Goal: Task Accomplishment & Management: Use online tool/utility

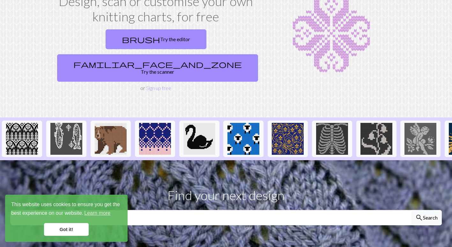
scroll to position [96, 0]
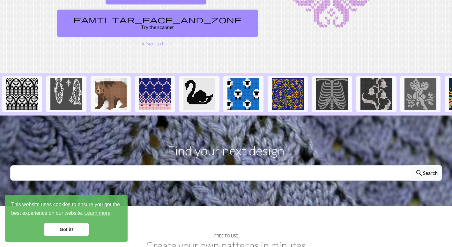
click at [56, 224] on link "Got it!" at bounding box center [66, 229] width 45 height 13
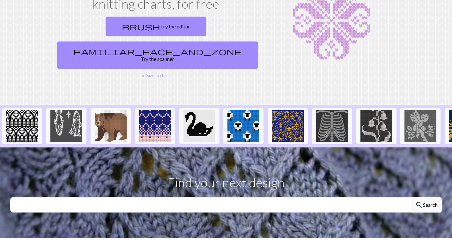
scroll to position [0, 0]
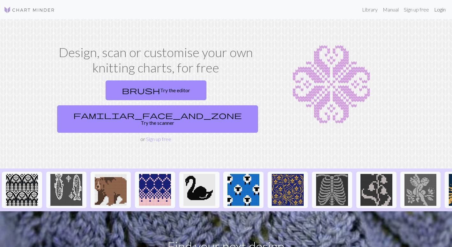
click at [442, 11] on link "Login" at bounding box center [440, 9] width 17 height 13
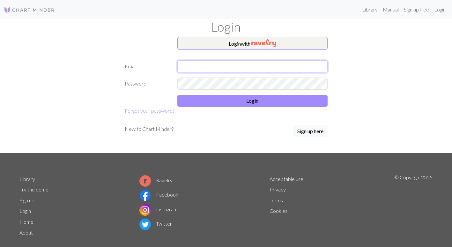
click at [226, 63] on input "text" at bounding box center [252, 66] width 150 height 12
type input "sonialoufunnell@gmail.com"
drag, startPoint x: 251, startPoint y: 65, endPoint x: 54, endPoint y: 53, distance: 197.5
click at [54, 53] on div "Login with Email sonialoufunnell@gmail.com Password Login Forgot your password?…" at bounding box center [226, 95] width 421 height 116
type input "[EMAIL_ADDRESS][DOMAIN_NAME]"
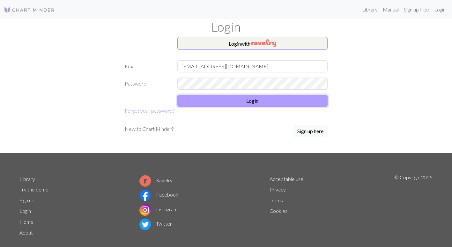
click at [238, 103] on button "Login" at bounding box center [252, 101] width 150 height 12
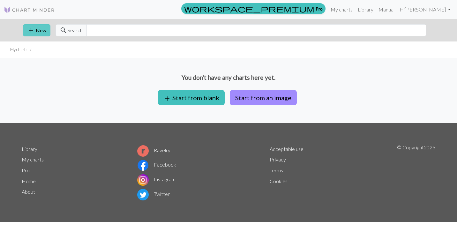
click at [44, 29] on button "add New" at bounding box center [36, 30] width 27 height 12
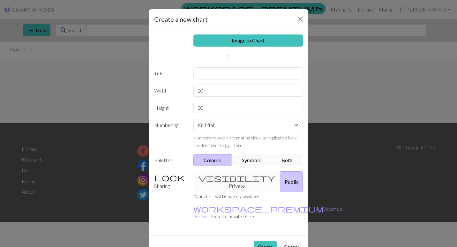
click at [225, 178] on div "visibility Private Public" at bounding box center [247, 181] width 117 height 21
click at [215, 178] on div "visibility Private Public" at bounding box center [247, 181] width 117 height 21
drag, startPoint x: 215, startPoint y: 178, endPoint x: 266, endPoint y: 197, distance: 54.4
click at [266, 205] on p "workspace_premium Become a Pro user to create private charts" at bounding box center [267, 212] width 149 height 15
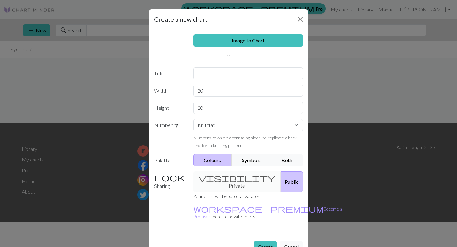
click at [281, 173] on button "Public" at bounding box center [291, 181] width 22 height 21
click at [218, 192] on p "Your chart will be publicly available" at bounding box center [267, 196] width 149 height 8
click at [220, 179] on div "visibility Private Public" at bounding box center [247, 181] width 117 height 21
click at [220, 75] on input "text" at bounding box center [248, 73] width 110 height 12
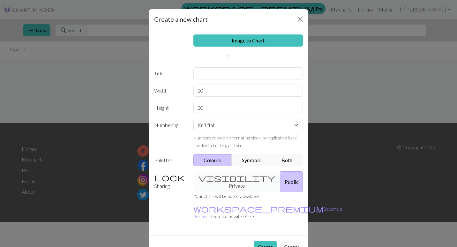
click at [152, 179] on div "Image to Chart Title Width 20 Height 20 Numbering Knit flat Knit in the round L…" at bounding box center [228, 132] width 159 height 206
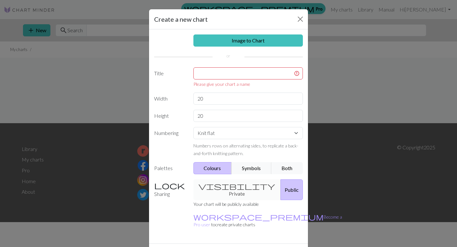
click at [202, 67] on div "Image to Chart Title Please give your chart a name Width 20 Height 20 Numbering…" at bounding box center [228, 136] width 159 height 214
click at [206, 70] on input "text" at bounding box center [248, 73] width 110 height 12
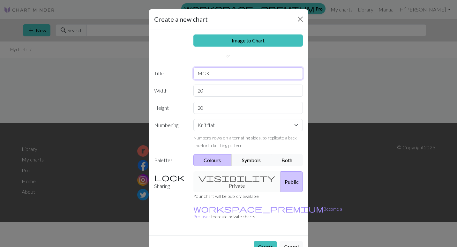
type input "MGK"
click at [211, 123] on select "Knit flat Knit in the round Lace knitting Cross stitch" at bounding box center [248, 125] width 110 height 12
select select "round"
click at [193, 119] on select "Knit flat Knit in the round Lace knitting Cross stitch" at bounding box center [248, 125] width 110 height 12
click at [250, 158] on button "Symbols" at bounding box center [251, 160] width 40 height 12
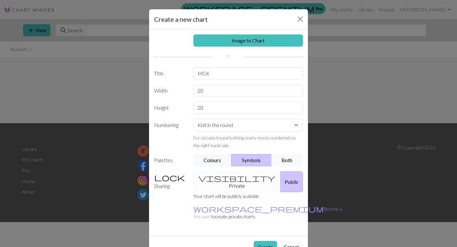
click at [218, 159] on button "Colours" at bounding box center [212, 160] width 39 height 12
click at [213, 178] on div "visibility Private Public" at bounding box center [247, 181] width 117 height 21
click at [280, 176] on button "Public" at bounding box center [291, 181] width 22 height 21
click at [213, 74] on input "MGK" at bounding box center [248, 73] width 110 height 12
click at [105, 78] on div "Create a new chart Image to Chart Title MGK Width 20 Height 20 Numbering Knit f…" at bounding box center [228, 123] width 457 height 247
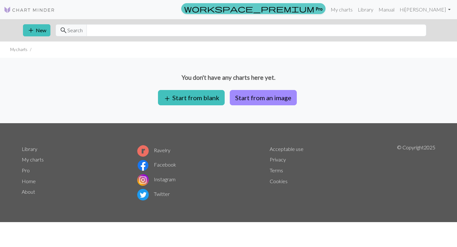
click at [325, 8] on link "workspace_premium Pro" at bounding box center [253, 8] width 144 height 11
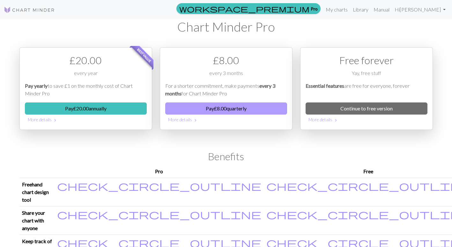
click at [206, 110] on button "Pay £ 8.00 quarterly" at bounding box center [226, 108] width 122 height 12
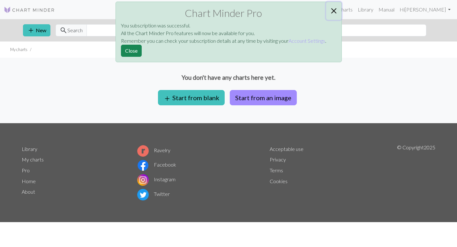
click at [331, 11] on button "Close" at bounding box center [333, 11] width 15 height 18
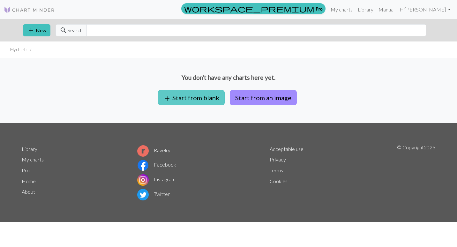
click at [204, 93] on button "add Start from blank" at bounding box center [191, 97] width 67 height 15
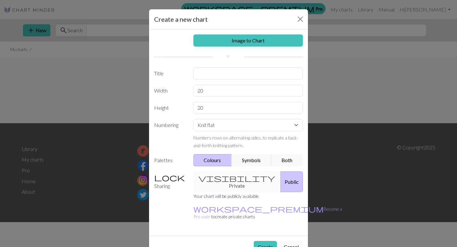
click at [214, 177] on div "visibility Private Public" at bounding box center [247, 181] width 117 height 21
click at [280, 176] on button "Public" at bounding box center [291, 181] width 22 height 21
click at [233, 176] on div "visibility Private Public" at bounding box center [247, 181] width 117 height 21
click at [212, 73] on input "text" at bounding box center [248, 73] width 110 height 12
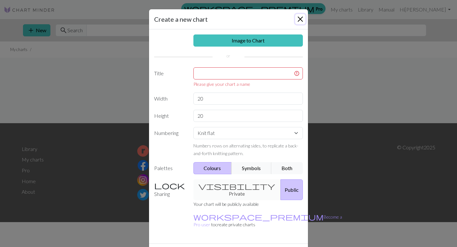
click at [300, 19] on button "Close" at bounding box center [300, 19] width 10 height 10
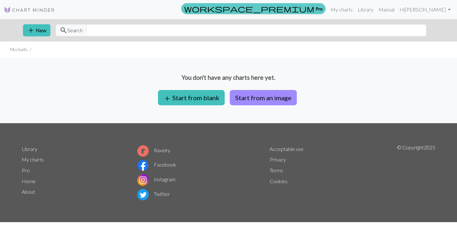
click at [325, 10] on link "workspace_premium Pro" at bounding box center [253, 8] width 144 height 11
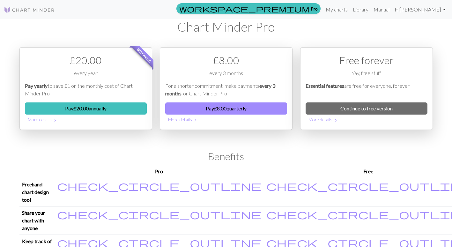
click at [426, 10] on link "Hi Sonia Funnell" at bounding box center [420, 9] width 56 height 13
click at [74, 23] on h1 "Chart Minder Pro" at bounding box center [225, 26] width 413 height 15
click at [21, 11] on img at bounding box center [29, 10] width 51 height 8
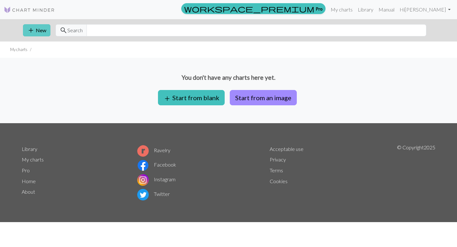
click at [34, 32] on span "add" at bounding box center [31, 30] width 8 height 9
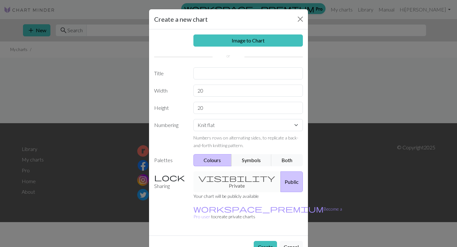
click at [229, 181] on div "visibility Private Public" at bounding box center [247, 181] width 117 height 21
click at [225, 175] on div "visibility Private Public" at bounding box center [247, 181] width 117 height 21
drag, startPoint x: 225, startPoint y: 175, endPoint x: 218, endPoint y: 196, distance: 22.5
click at [218, 196] on div "Your chart will be publicly available workspace_premium Become a Pro user to cr…" at bounding box center [267, 208] width 156 height 33
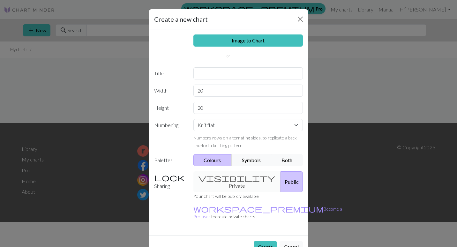
click at [285, 172] on button "Public" at bounding box center [291, 181] width 22 height 21
click at [207, 71] on input "text" at bounding box center [248, 73] width 110 height 12
type input "MGK"
click at [233, 88] on input "20" at bounding box center [248, 91] width 110 height 12
click at [260, 241] on button "Create" at bounding box center [265, 247] width 23 height 12
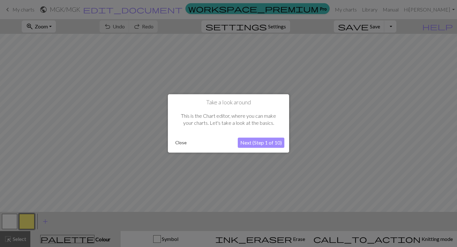
click at [62, 93] on div at bounding box center [228, 123] width 457 height 247
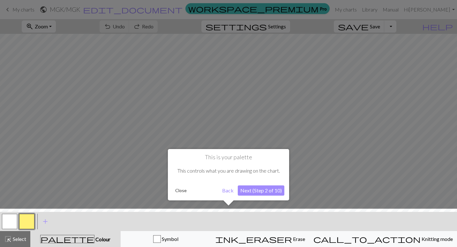
click at [250, 189] on button "Next (Step 2 of 10)" at bounding box center [261, 190] width 47 height 10
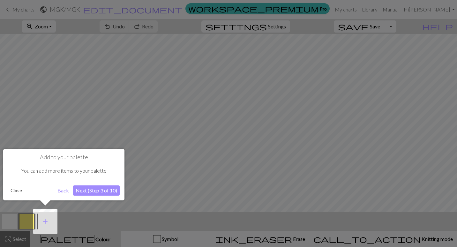
click at [107, 192] on button "Next (Step 3 of 10)" at bounding box center [96, 190] width 47 height 10
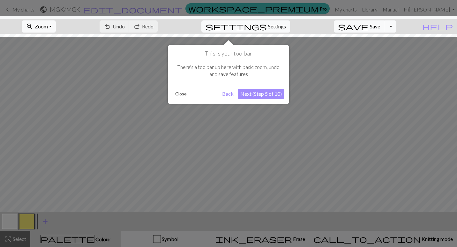
click at [277, 94] on button "Next (Step 5 of 10)" at bounding box center [261, 94] width 47 height 10
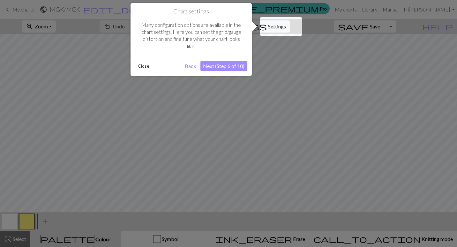
click at [236, 68] on button "Next (Step 6 of 10)" at bounding box center [223, 66] width 47 height 10
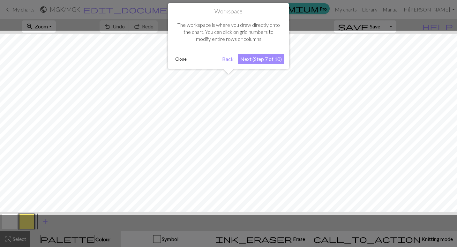
click at [273, 54] on button "Next (Step 7 of 10)" at bounding box center [261, 59] width 47 height 10
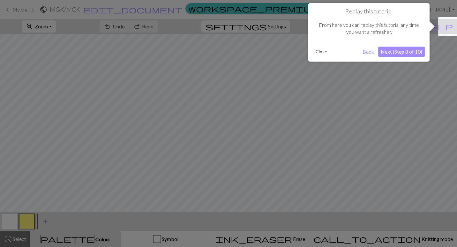
click at [411, 50] on button "Next (Step 8 of 10)" at bounding box center [401, 52] width 47 height 10
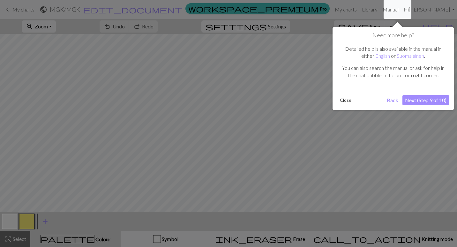
click at [420, 102] on button "Next (Step 9 of 10)" at bounding box center [425, 100] width 47 height 10
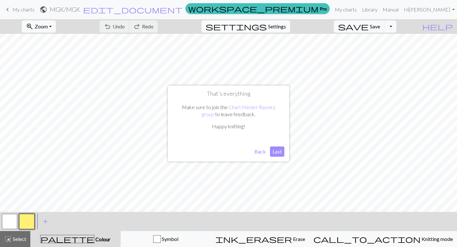
click at [286, 27] on span "Settings" at bounding box center [277, 27] width 18 height 8
select select "aran"
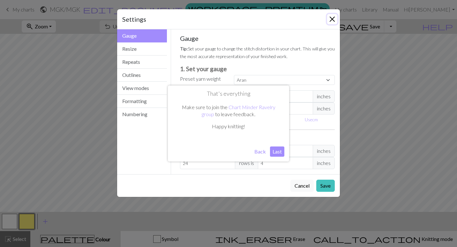
click at [331, 20] on button "Close" at bounding box center [332, 19] width 10 height 10
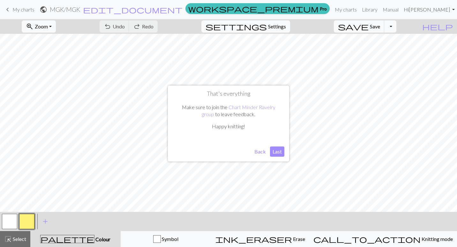
click at [434, 11] on link "Hi Sonia Funnell" at bounding box center [429, 9] width 56 height 13
click at [347, 11] on link "My charts" at bounding box center [345, 9] width 27 height 13
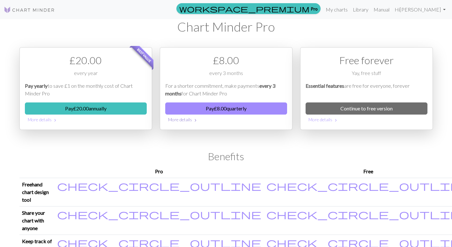
click at [190, 120] on button "More details chevron_right" at bounding box center [226, 120] width 122 height 10
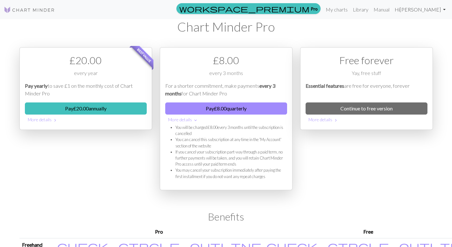
click at [420, 11] on link "Hi Sonia Funnell" at bounding box center [420, 9] width 56 height 13
click at [420, 33] on link "Account settings" at bounding box center [422, 27] width 41 height 13
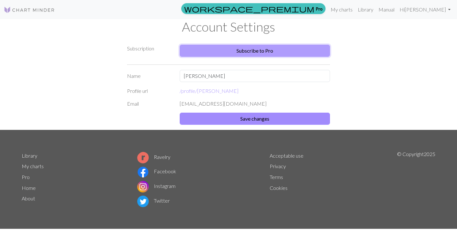
click at [278, 48] on link "Subscribe to Pro" at bounding box center [255, 51] width 150 height 12
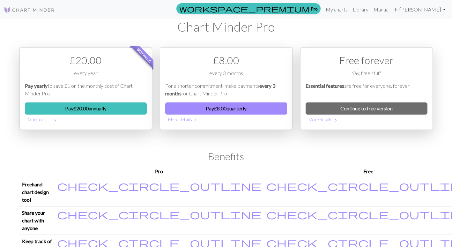
click at [439, 12] on link "Hi Sonia Funnell" at bounding box center [420, 9] width 56 height 13
click at [413, 48] on link "Logout" at bounding box center [412, 47] width 20 height 13
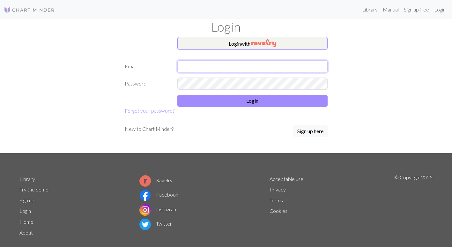
click at [252, 69] on input "text" at bounding box center [252, 66] width 150 height 12
type input "soniafunnellart@gmail.com"
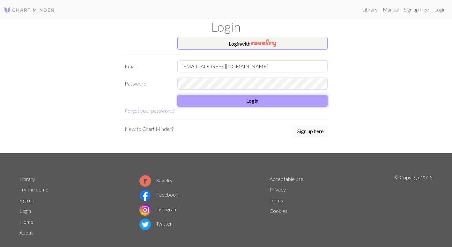
click at [240, 104] on button "Login" at bounding box center [252, 101] width 150 height 12
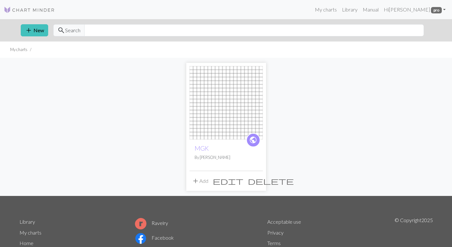
click at [256, 179] on span "delete" at bounding box center [271, 180] width 46 height 9
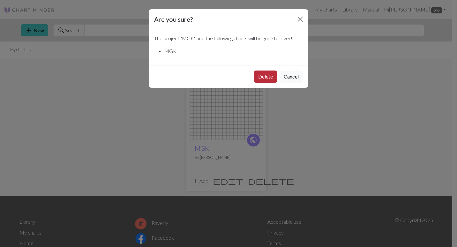
click at [262, 79] on button "Delete" at bounding box center [265, 76] width 23 height 12
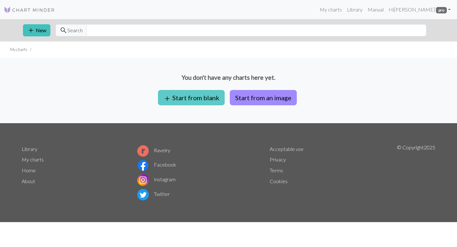
click at [187, 96] on button "add Start from blank" at bounding box center [191, 97] width 67 height 15
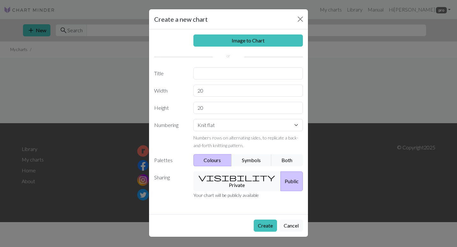
click at [213, 97] on div "Image to Chart Title Width 20 Height 20 Numbering Knit flat Knit in the round L…" at bounding box center [228, 121] width 159 height 185
click at [213, 94] on input "20" at bounding box center [248, 91] width 110 height 12
type input "2"
click at [225, 183] on button "visibility Private" at bounding box center [237, 181] width 88 height 20
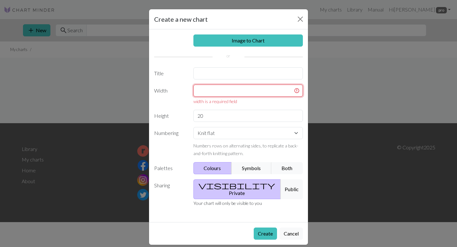
click at [225, 88] on input "text" at bounding box center [248, 91] width 110 height 12
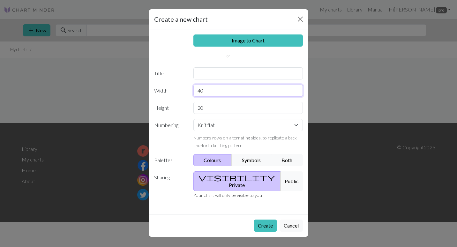
type input "40"
click at [232, 107] on input "20" at bounding box center [248, 108] width 110 height 12
type input "2"
type input "4"
click at [218, 91] on input "40" at bounding box center [248, 91] width 110 height 12
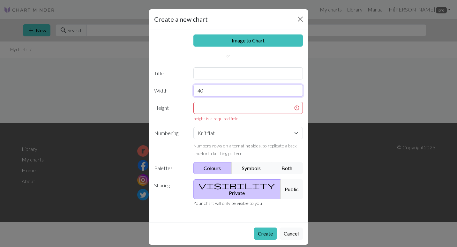
type input "4"
type input "80"
click at [220, 112] on input "text" at bounding box center [248, 108] width 110 height 12
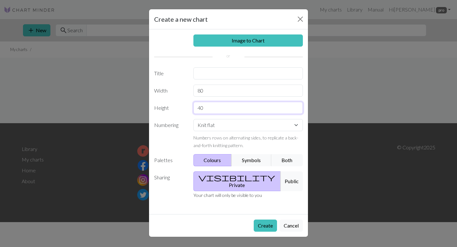
type input "4"
type input "80"
click at [223, 91] on input "80" at bounding box center [248, 91] width 110 height 12
type input "8"
type input "40"
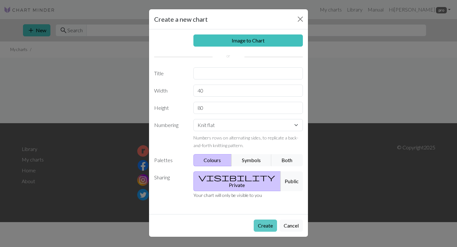
click at [262, 223] on button "Create" at bounding box center [265, 225] width 23 height 12
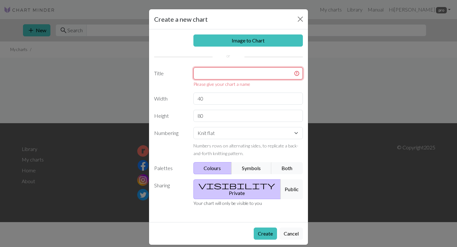
click at [215, 70] on input "text" at bounding box center [248, 73] width 110 height 12
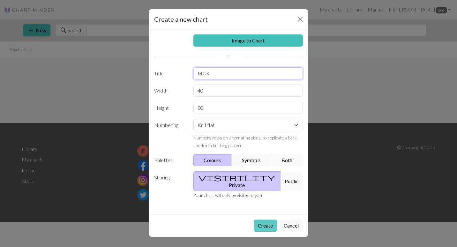
type input "MGK"
click at [270, 219] on button "Create" at bounding box center [265, 225] width 23 height 12
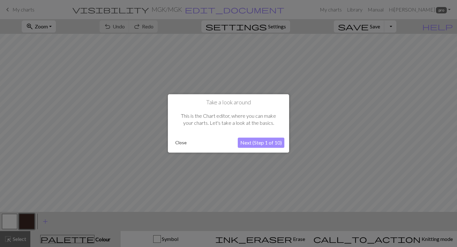
click at [268, 142] on button "Next (Step 1 of 10)" at bounding box center [261, 143] width 47 height 10
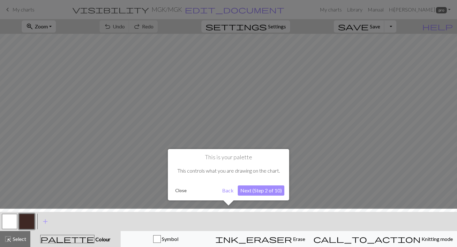
click at [273, 191] on button "Next (Step 2 of 10)" at bounding box center [261, 190] width 47 height 10
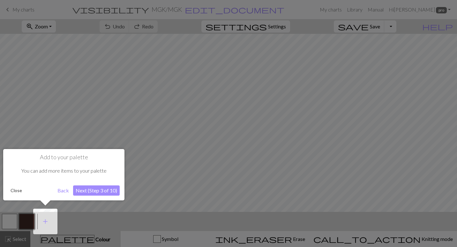
click at [96, 190] on button "Next (Step 3 of 10)" at bounding box center [96, 190] width 47 height 10
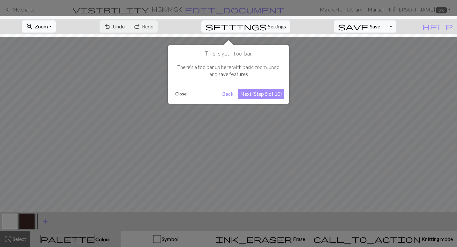
click at [268, 92] on button "Next (Step 5 of 10)" at bounding box center [261, 94] width 47 height 10
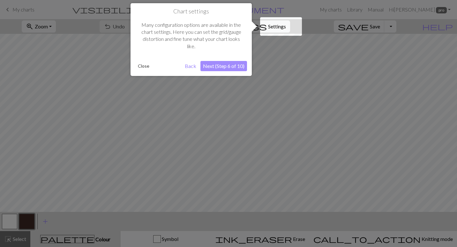
click at [242, 66] on button "Next (Step 6 of 10)" at bounding box center [223, 66] width 47 height 10
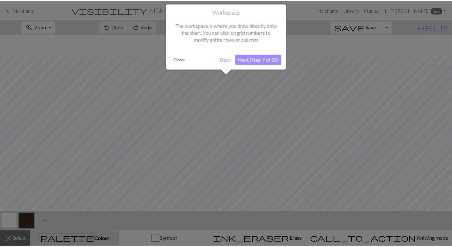
scroll to position [24, 0]
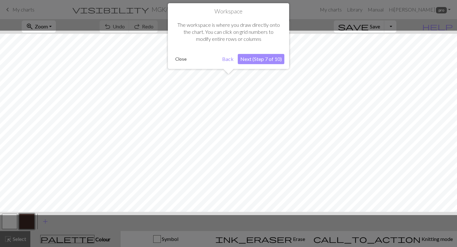
click at [274, 57] on button "Next (Step 7 of 10)" at bounding box center [261, 59] width 47 height 10
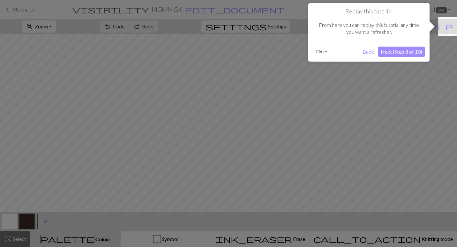
click at [418, 52] on button "Next (Step 8 of 10)" at bounding box center [401, 52] width 47 height 10
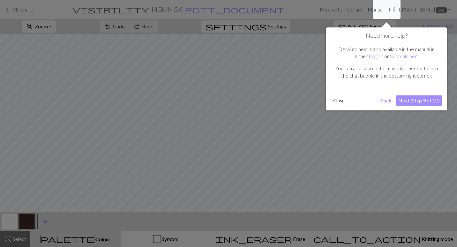
click at [427, 103] on button "Next (Step 9 of 10)" at bounding box center [419, 100] width 47 height 10
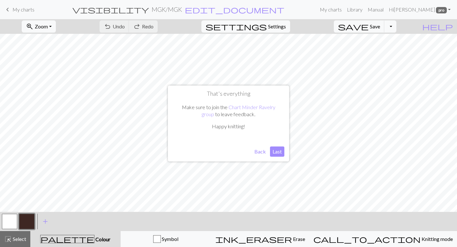
click at [278, 151] on button "Last" at bounding box center [277, 151] width 14 height 10
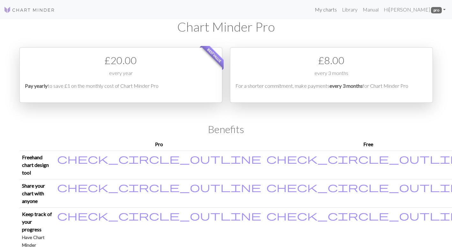
click at [328, 11] on link "My charts" at bounding box center [325, 9] width 27 height 13
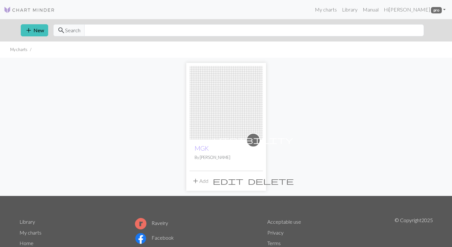
click at [259, 180] on span "delete" at bounding box center [271, 180] width 46 height 9
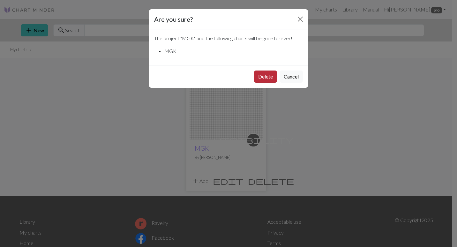
click at [260, 72] on button "Delete" at bounding box center [265, 76] width 23 height 12
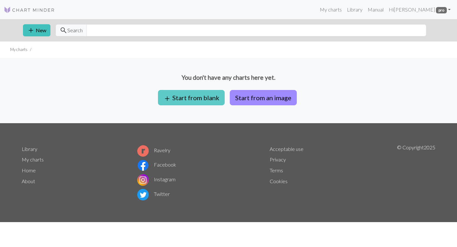
click at [212, 101] on button "add Start from blank" at bounding box center [191, 97] width 67 height 15
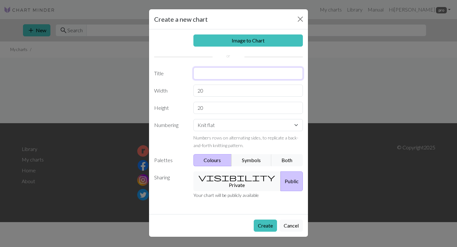
click at [237, 71] on input "text" at bounding box center [248, 73] width 110 height 12
type input "m"
type input "MGK"
click at [224, 92] on input "20" at bounding box center [248, 91] width 110 height 12
type input "2"
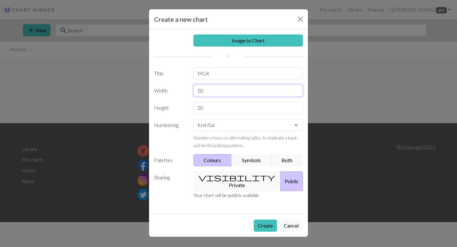
type input "50"
click at [241, 107] on input "20" at bounding box center [248, 108] width 110 height 12
type input "2"
type input "50"
click at [241, 176] on button "visibility Private" at bounding box center [237, 181] width 88 height 20
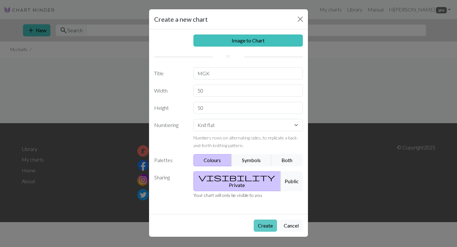
click at [268, 219] on button "Create" at bounding box center [265, 225] width 23 height 12
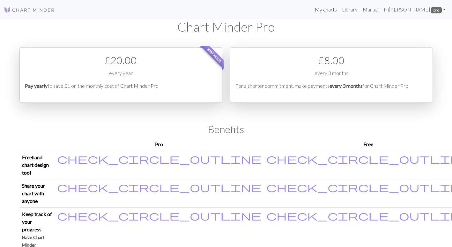
click at [333, 10] on link "My charts" at bounding box center [325, 9] width 27 height 13
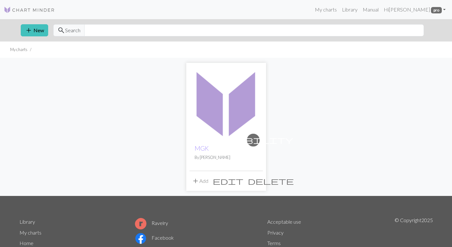
click at [260, 178] on span "delete" at bounding box center [271, 180] width 46 height 9
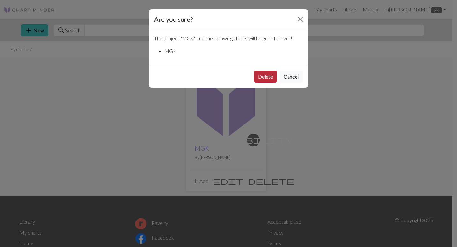
click at [264, 74] on button "Delete" at bounding box center [265, 76] width 23 height 12
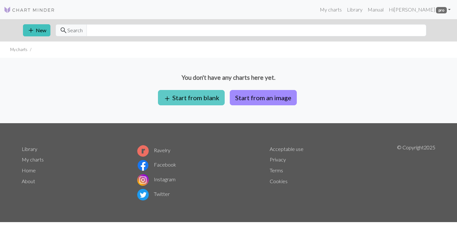
click at [206, 100] on button "add Start from blank" at bounding box center [191, 97] width 67 height 15
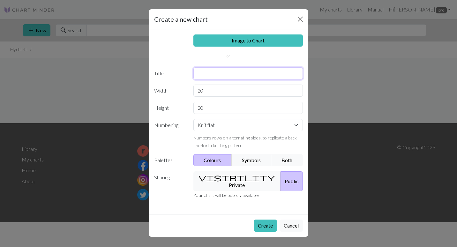
click at [220, 71] on input "text" at bounding box center [248, 73] width 110 height 12
type input "mgk"
click at [240, 127] on select "Knit flat Knit in the round Lace knitting Cross stitch" at bounding box center [248, 125] width 110 height 12
select select "round"
click at [193, 119] on select "Knit flat Knit in the round Lace knitting Cross stitch" at bounding box center [248, 125] width 110 height 12
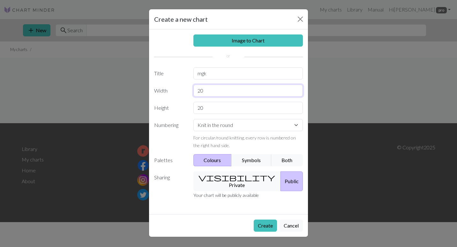
click at [213, 93] on input "20" at bounding box center [248, 91] width 110 height 12
type input "2"
type input "40"
click at [235, 102] on input "20" at bounding box center [248, 108] width 110 height 12
type input "2"
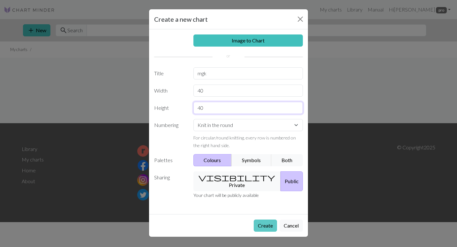
type input "40"
click at [265, 220] on button "Create" at bounding box center [265, 225] width 23 height 12
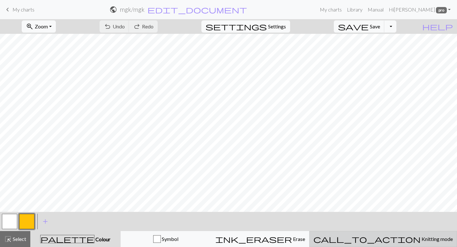
click at [420, 241] on span "Knitting mode" at bounding box center [436, 239] width 32 height 6
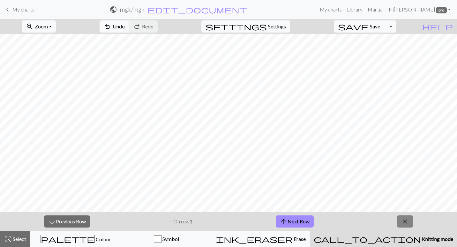
click at [401, 222] on button "close" at bounding box center [405, 221] width 16 height 12
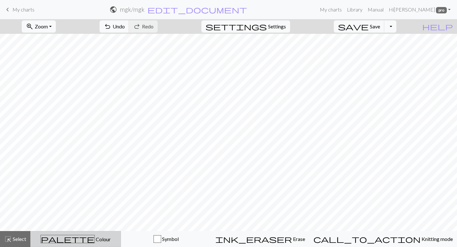
click at [95, 237] on span "Colour" at bounding box center [103, 239] width 16 height 6
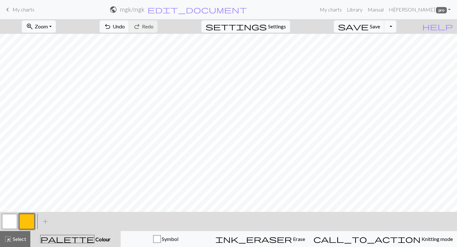
click at [5, 217] on button "button" at bounding box center [9, 221] width 15 height 15
click at [23, 219] on button "button" at bounding box center [26, 221] width 15 height 15
click at [29, 221] on button "button" at bounding box center [26, 221] width 15 height 15
click at [29, 221] on div "Edit colour Name CC1 Use advanced picker Reorder arrow_back Move left arrow_for…" at bounding box center [228, 123] width 457 height 247
click at [44, 220] on span "add" at bounding box center [45, 221] width 8 height 9
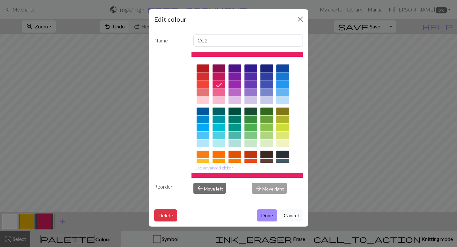
click at [284, 83] on div at bounding box center [282, 84] width 13 height 8
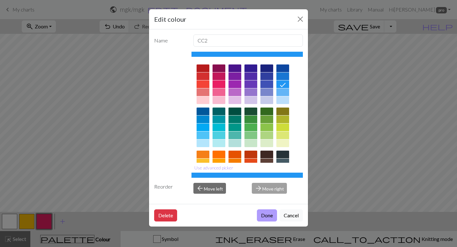
click at [263, 216] on button "Done" at bounding box center [267, 215] width 20 height 12
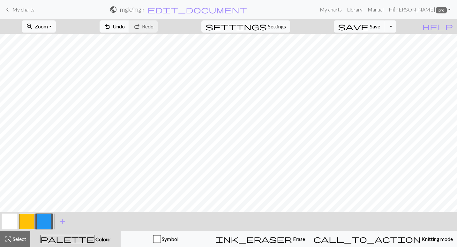
click at [33, 223] on button "button" at bounding box center [26, 221] width 15 height 15
click at [24, 236] on span "Select" at bounding box center [19, 239] width 14 height 6
click at [25, 225] on button "button" at bounding box center [26, 221] width 15 height 15
click at [64, 222] on span "add" at bounding box center [63, 221] width 8 height 9
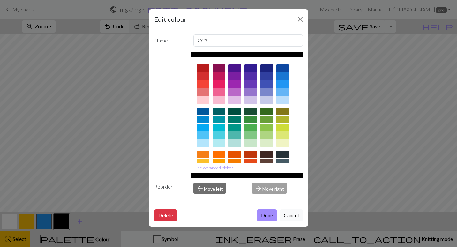
click at [205, 75] on div at bounding box center [202, 76] width 13 height 8
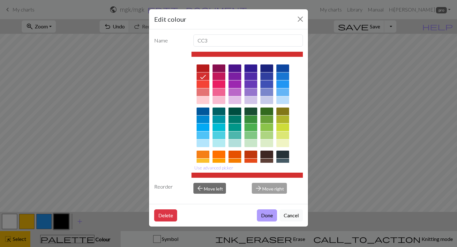
click at [271, 211] on button "Done" at bounding box center [267, 215] width 20 height 12
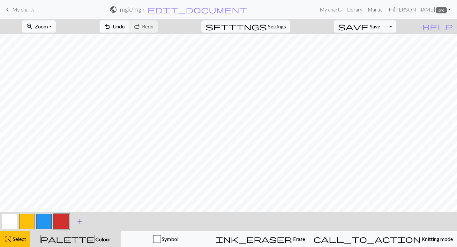
click at [80, 222] on span "add" at bounding box center [80, 221] width 8 height 9
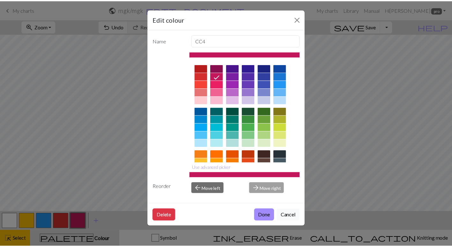
scroll to position [78, 0]
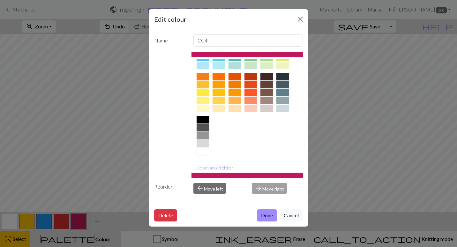
click at [201, 118] on div at bounding box center [202, 120] width 13 height 8
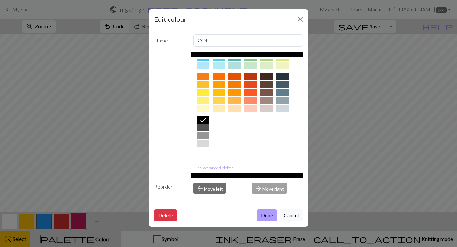
click at [265, 214] on button "Done" at bounding box center [267, 215] width 20 height 12
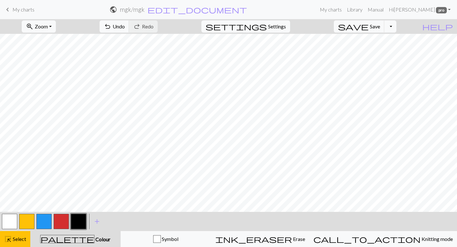
click at [48, 218] on button "button" at bounding box center [43, 221] width 15 height 15
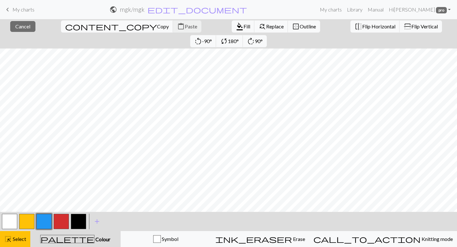
click at [44, 216] on button "button" at bounding box center [43, 221] width 15 height 15
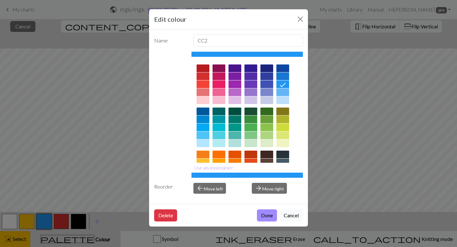
click at [292, 214] on button "Cancel" at bounding box center [290, 215] width 23 height 12
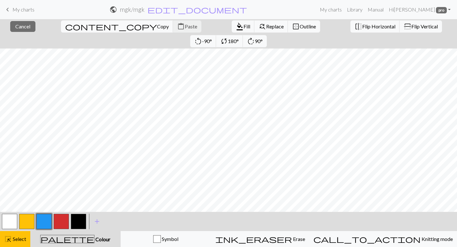
click at [44, 216] on button "button" at bounding box center [43, 221] width 15 height 15
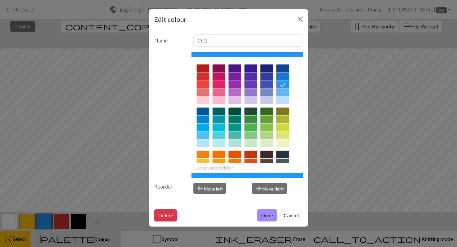
click at [288, 216] on button "Cancel" at bounding box center [290, 215] width 23 height 12
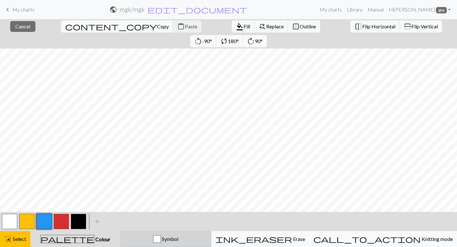
click at [193, 233] on button "Symbol" at bounding box center [166, 239] width 91 height 16
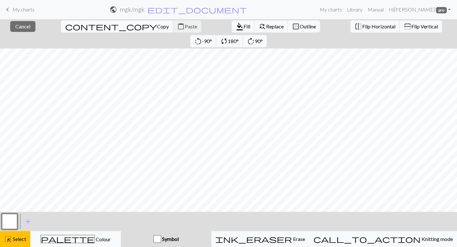
click at [13, 218] on button "button" at bounding box center [9, 221] width 15 height 15
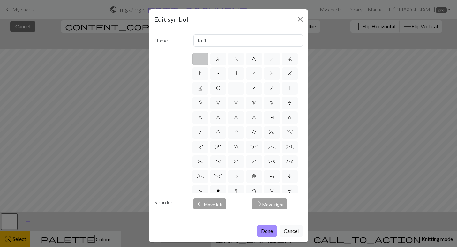
click at [32, 222] on div "Edit symbol Name Knit d f g h j k p s t F H J O P T / | 0 1 2 3 4 5 6 7 8 9 e m…" at bounding box center [228, 123] width 457 height 247
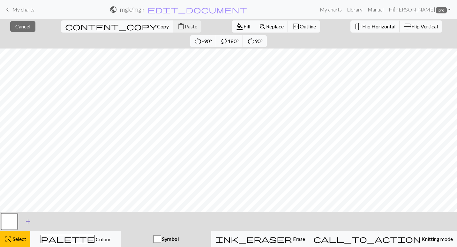
click at [28, 222] on span "add" at bounding box center [28, 221] width 8 height 9
click at [43, 219] on span "add" at bounding box center [45, 221] width 8 height 9
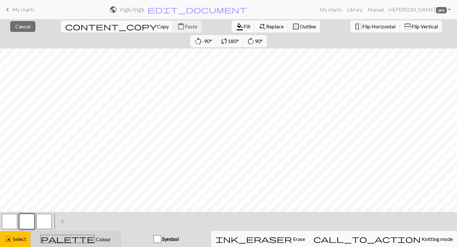
click at [77, 234] on button "palette Colour Colour" at bounding box center [75, 239] width 91 height 16
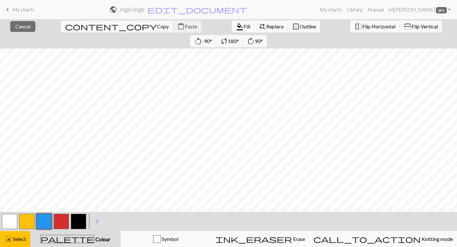
click at [46, 216] on button "button" at bounding box center [43, 221] width 15 height 15
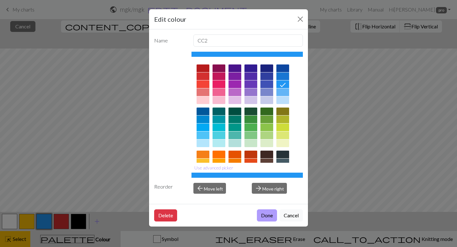
click at [270, 216] on button "Done" at bounding box center [267, 215] width 20 height 12
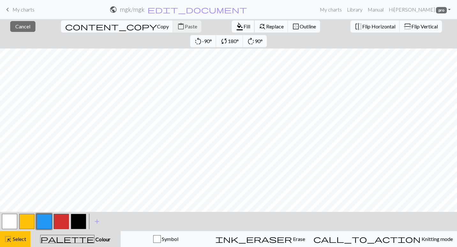
click at [243, 26] on span "Fill" at bounding box center [246, 26] width 7 height 6
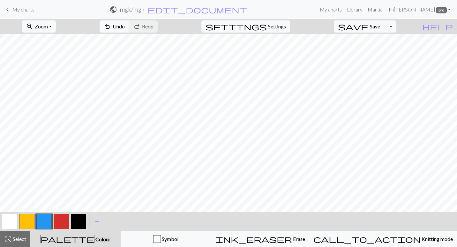
click at [8, 218] on button "button" at bounding box center [9, 221] width 15 height 15
click at [44, 216] on button "button" at bounding box center [43, 221] width 15 height 15
click at [85, 217] on button "button" at bounding box center [78, 221] width 15 height 15
click at [75, 223] on button "button" at bounding box center [78, 221] width 15 height 15
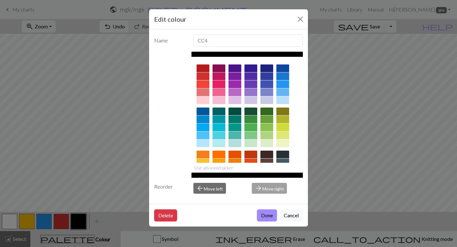
click at [268, 217] on button "Done" at bounding box center [267, 215] width 20 height 12
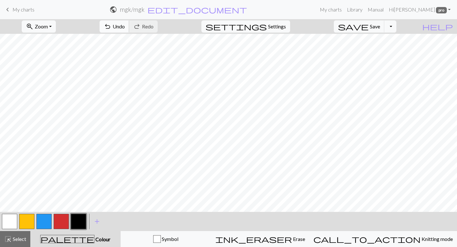
click at [125, 24] on span "Undo" at bounding box center [119, 26] width 12 height 6
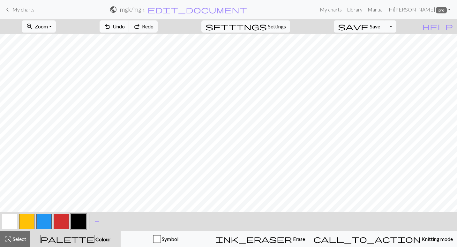
click at [125, 24] on span "Undo" at bounding box center [119, 26] width 12 height 6
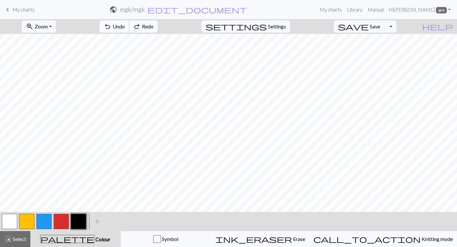
click at [125, 24] on span "Undo" at bounding box center [119, 26] width 12 height 6
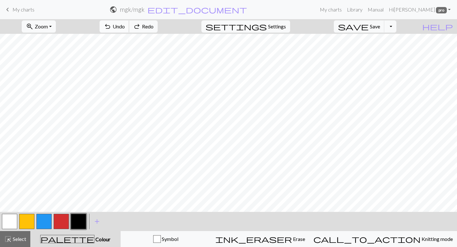
click at [125, 24] on span "Undo" at bounding box center [119, 26] width 12 height 6
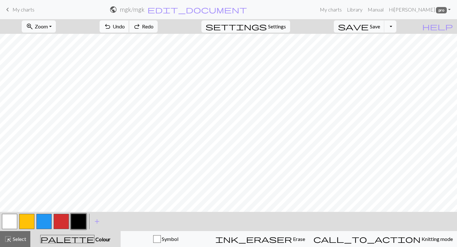
click at [125, 24] on span "Undo" at bounding box center [119, 26] width 12 height 6
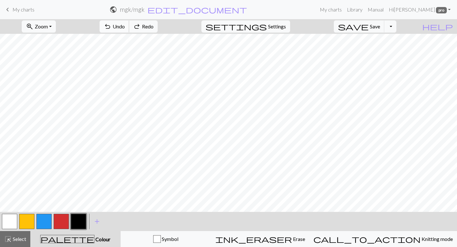
click at [125, 24] on span "Undo" at bounding box center [119, 26] width 12 height 6
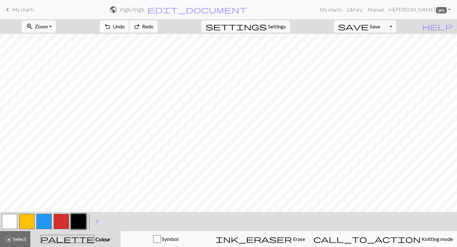
click at [125, 24] on span "Undo" at bounding box center [119, 26] width 12 height 6
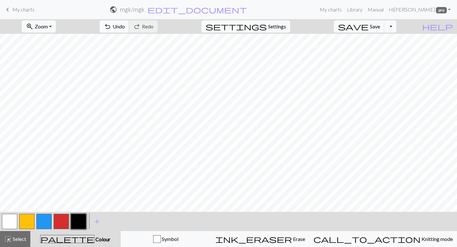
click at [125, 27] on span "Undo" at bounding box center [119, 26] width 12 height 6
click at [125, 25] on span "Undo" at bounding box center [119, 26] width 12 height 6
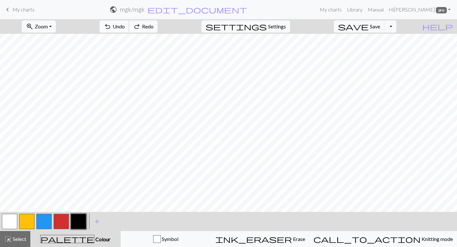
click at [125, 25] on span "Undo" at bounding box center [119, 26] width 12 height 6
drag, startPoint x: 338, startPoint y: 11, endPoint x: 261, endPoint y: 26, distance: 78.5
click at [338, 11] on link "My charts" at bounding box center [330, 9] width 27 height 13
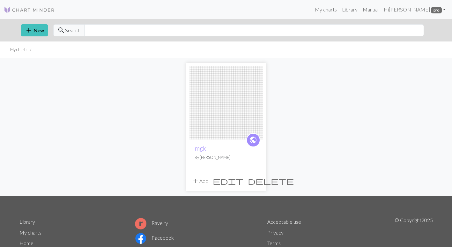
click at [259, 179] on span "delete" at bounding box center [271, 180] width 46 height 9
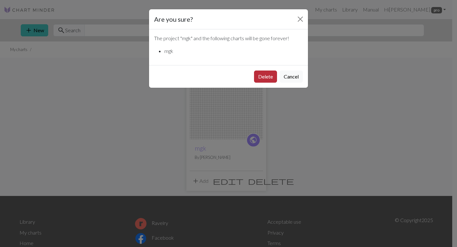
click at [271, 79] on button "Delete" at bounding box center [265, 76] width 23 height 12
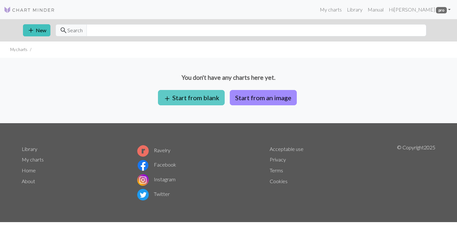
click at [205, 98] on button "add Start from blank" at bounding box center [191, 97] width 67 height 15
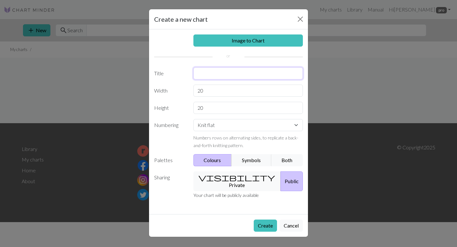
click at [211, 73] on input "text" at bounding box center [248, 73] width 110 height 12
click at [231, 179] on div "Image to Chart Title Width 20 Height 20 Numbering Knit flat Knit in the round L…" at bounding box center [228, 121] width 159 height 185
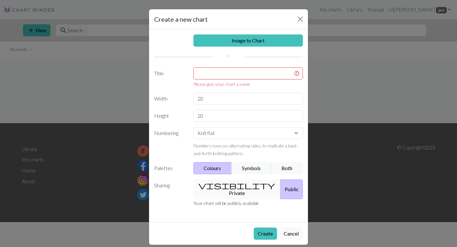
click at [220, 183] on button "visibility Private" at bounding box center [237, 189] width 88 height 20
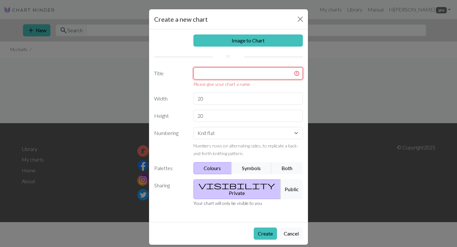
click at [223, 70] on input "text" at bounding box center [248, 73] width 110 height 12
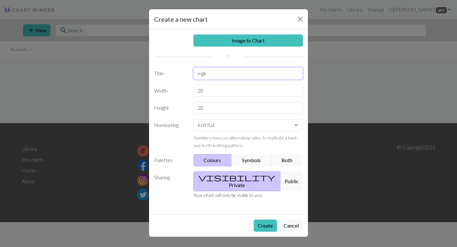
type input "mgk"
click at [212, 90] on input "20" at bounding box center [248, 91] width 110 height 12
type input "2"
type input "50"
drag, startPoint x: 176, startPoint y: 115, endPoint x: 180, endPoint y: 114, distance: 4.0
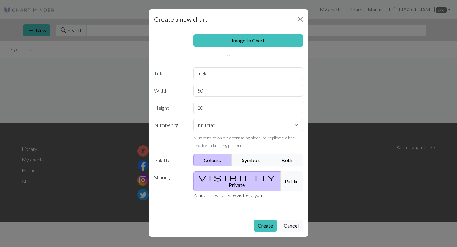
click at [176, 114] on div "Image to Chart Title mgk Width 50 Height 20 Numbering Knit flat Knit in the rou…" at bounding box center [228, 121] width 159 height 185
click at [213, 109] on input "20" at bounding box center [248, 108] width 110 height 12
type input "2"
type input "50"
click at [202, 126] on select "Knit flat Knit in the round Lace knitting Cross stitch" at bounding box center [248, 125] width 110 height 12
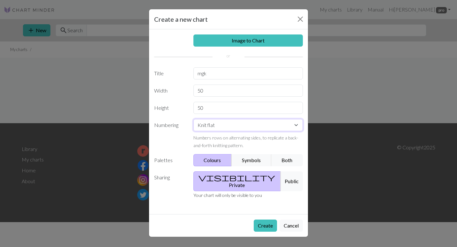
select select "round"
click at [193, 119] on select "Knit flat Knit in the round Lace knitting Cross stitch" at bounding box center [248, 125] width 110 height 12
click at [270, 219] on button "Create" at bounding box center [265, 225] width 23 height 12
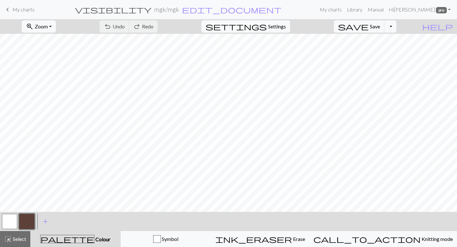
click at [28, 220] on button "button" at bounding box center [26, 221] width 15 height 15
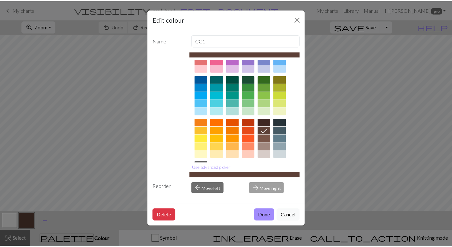
scroll to position [78, 0]
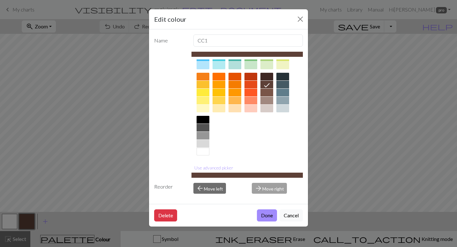
click at [203, 116] on div at bounding box center [202, 120] width 13 height 8
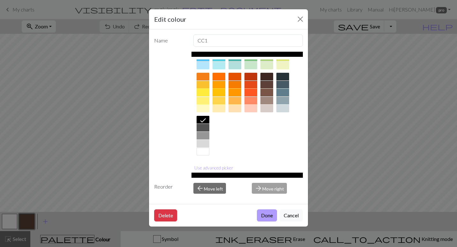
click at [271, 214] on button "Done" at bounding box center [267, 215] width 20 height 12
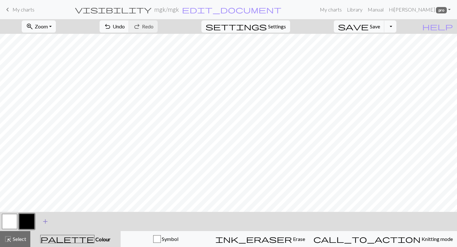
click at [44, 219] on span "add" at bounding box center [45, 221] width 8 height 9
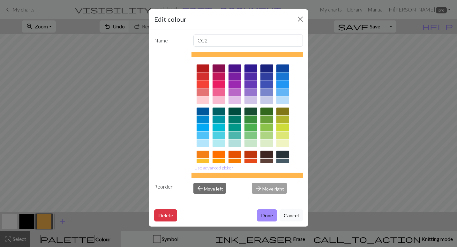
click at [220, 91] on div at bounding box center [218, 92] width 13 height 8
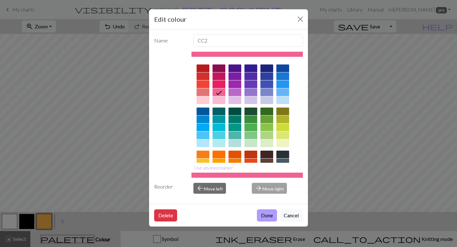
click at [262, 216] on button "Done" at bounding box center [267, 215] width 20 height 12
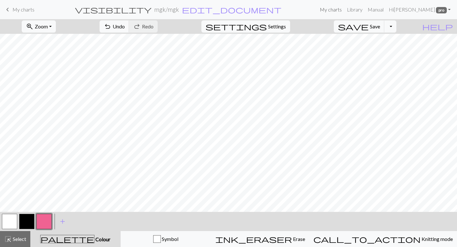
drag, startPoint x: 348, startPoint y: 11, endPoint x: 259, endPoint y: 30, distance: 91.4
click at [344, 10] on link "My charts" at bounding box center [330, 9] width 27 height 13
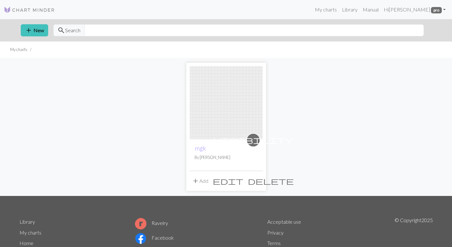
click at [255, 179] on span "delete" at bounding box center [271, 180] width 46 height 9
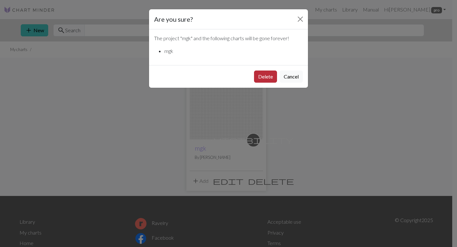
click at [266, 77] on button "Delete" at bounding box center [265, 76] width 23 height 12
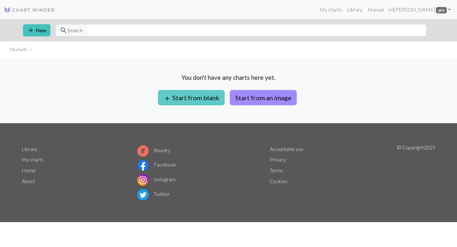
click at [193, 94] on button "add Start from blank" at bounding box center [191, 97] width 67 height 15
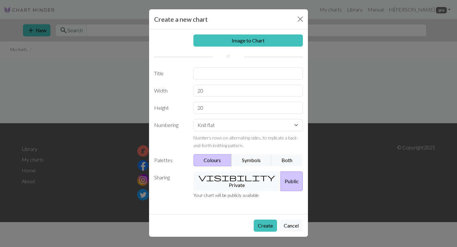
click at [206, 81] on div "Image to Chart Title Width 20 Height 20 Numbering Knit flat Knit in the round L…" at bounding box center [228, 121] width 159 height 185
click at [209, 76] on input "text" at bounding box center [248, 73] width 110 height 12
type input "MGK"
click at [216, 90] on input "20" at bounding box center [248, 91] width 110 height 12
type input "2"
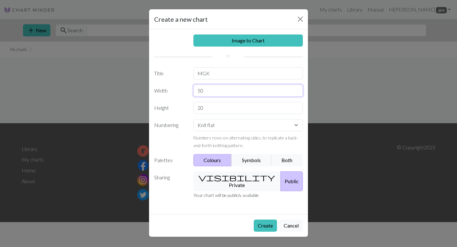
type input "50"
click at [166, 104] on label "Height" at bounding box center [169, 108] width 39 height 12
click at [216, 110] on input "20" at bounding box center [248, 108] width 110 height 12
type input "2"
type input "100"
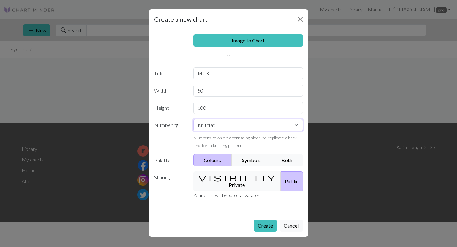
click at [278, 125] on select "Knit flat Knit in the round Lace knitting Cross stitch" at bounding box center [248, 125] width 110 height 12
select select "round"
click at [193, 119] on select "Knit flat Knit in the round Lace knitting Cross stitch" at bounding box center [248, 125] width 110 height 12
click at [231, 174] on button "visibility Private" at bounding box center [237, 181] width 88 height 20
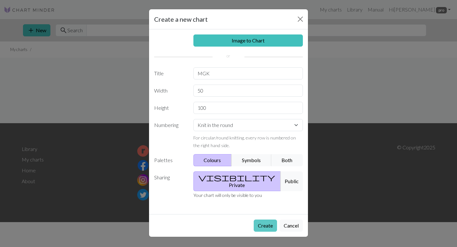
click at [268, 219] on button "Create" at bounding box center [265, 225] width 23 height 12
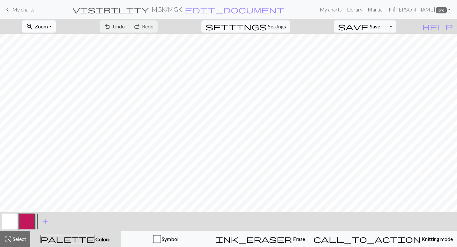
click at [48, 26] on span "Zoom" at bounding box center [41, 26] width 13 height 6
click at [59, 78] on button "50%" at bounding box center [47, 76] width 50 height 10
click at [48, 28] on span "Zoom" at bounding box center [41, 26] width 13 height 6
click at [56, 85] on button "100%" at bounding box center [47, 87] width 50 height 10
click at [125, 24] on span "Undo" at bounding box center [119, 26] width 12 height 6
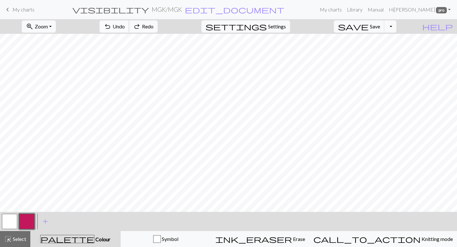
click at [125, 24] on span "Undo" at bounding box center [119, 26] width 12 height 6
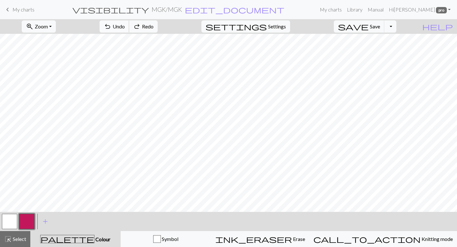
click at [125, 24] on span "Undo" at bounding box center [119, 26] width 12 height 6
click at [24, 225] on button "button" at bounding box center [26, 221] width 15 height 15
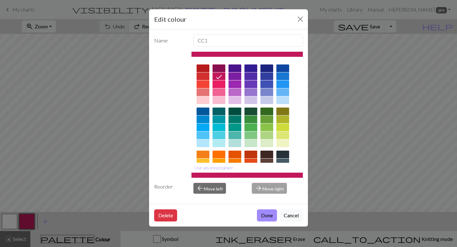
click at [215, 100] on div at bounding box center [218, 100] width 13 height 8
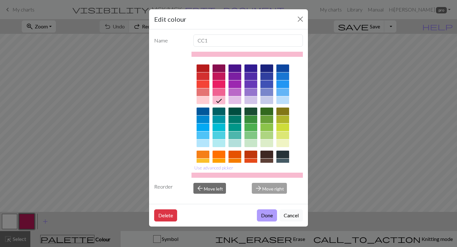
click at [263, 217] on button "Done" at bounding box center [267, 215] width 20 height 12
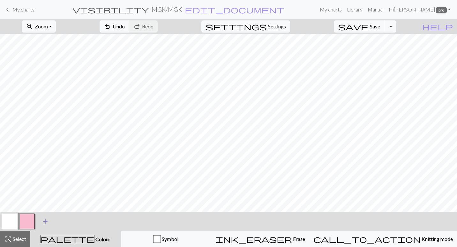
click at [46, 221] on span "add" at bounding box center [45, 221] width 8 height 9
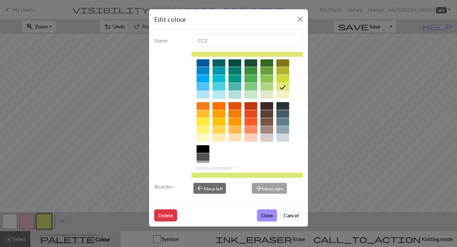
scroll to position [78, 0]
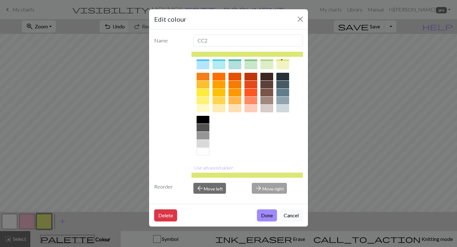
click at [204, 120] on div at bounding box center [202, 120] width 13 height 8
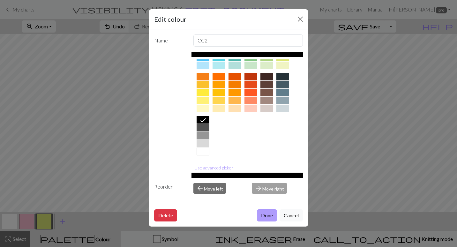
click at [269, 212] on button "Done" at bounding box center [267, 215] width 20 height 12
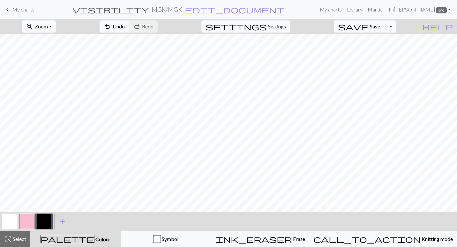
click at [47, 22] on button "zoom_in Zoom Zoom" at bounding box center [39, 26] width 34 height 12
click at [59, 40] on button "Fit all" at bounding box center [47, 40] width 50 height 10
click at [125, 24] on span "Undo" at bounding box center [119, 26] width 12 height 6
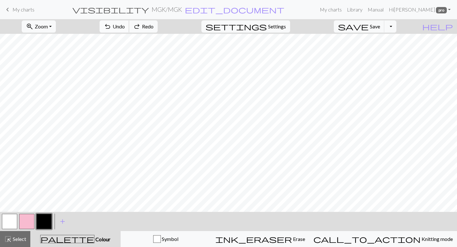
click at [125, 24] on span "Undo" at bounding box center [119, 26] width 12 height 6
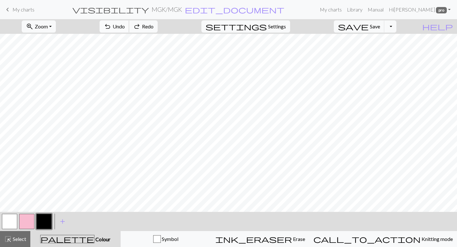
click at [125, 24] on span "Undo" at bounding box center [119, 26] width 12 height 6
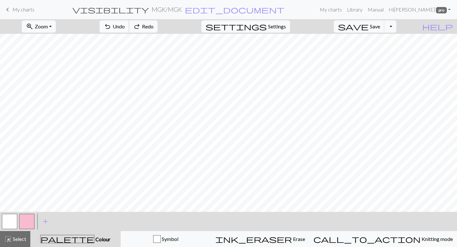
click at [125, 24] on span "Undo" at bounding box center [119, 26] width 12 height 6
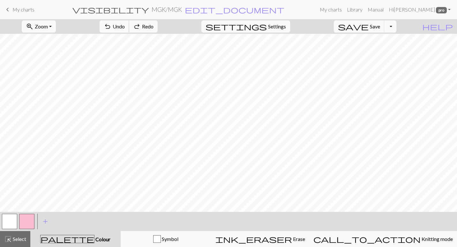
click at [125, 24] on span "Undo" at bounding box center [119, 26] width 12 height 6
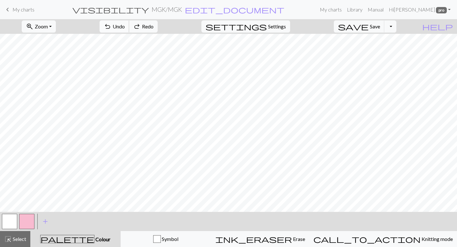
click at [125, 24] on span "Undo" at bounding box center [119, 26] width 12 height 6
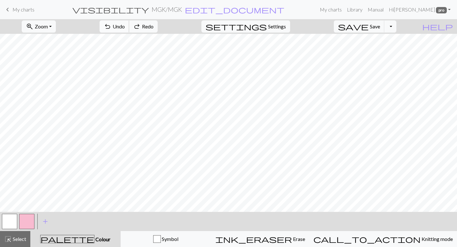
click at [125, 24] on span "Undo" at bounding box center [119, 26] width 12 height 6
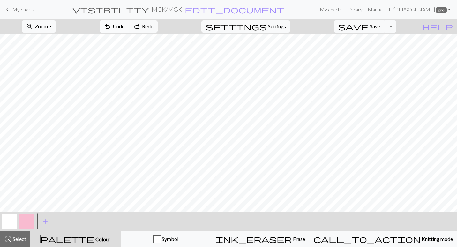
click at [125, 24] on span "Undo" at bounding box center [119, 26] width 12 height 6
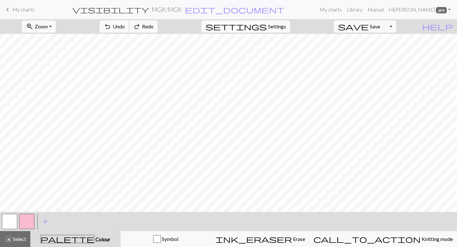
click at [125, 24] on span "Undo" at bounding box center [119, 26] width 12 height 6
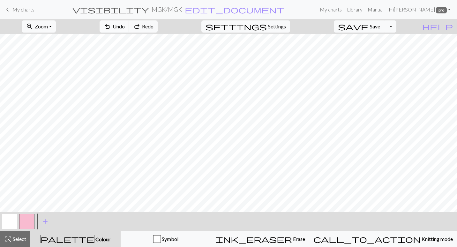
click at [125, 24] on span "Undo" at bounding box center [119, 26] width 12 height 6
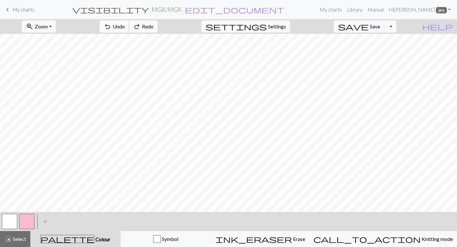
click at [125, 24] on span "Undo" at bounding box center [119, 26] width 12 height 6
click at [155, 24] on div "undo Undo Undo redo Redo Redo" at bounding box center [129, 26] width 68 height 15
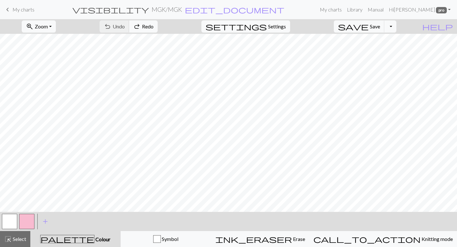
click at [155, 24] on div "undo Undo Undo redo Redo Redo" at bounding box center [129, 26] width 68 height 15
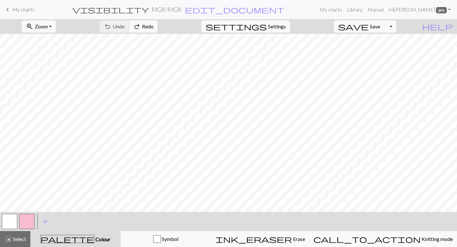
click at [155, 24] on div "undo Undo Undo redo Redo Redo" at bounding box center [129, 26] width 68 height 15
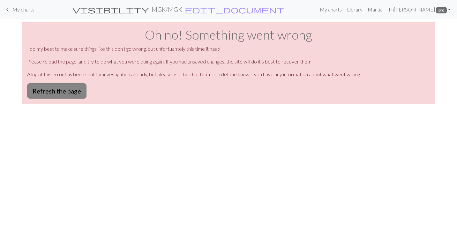
click at [48, 87] on button "Refresh the page" at bounding box center [56, 90] width 59 height 15
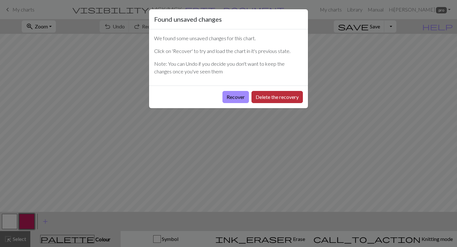
click at [261, 97] on button "Delete the recovery" at bounding box center [276, 97] width 51 height 12
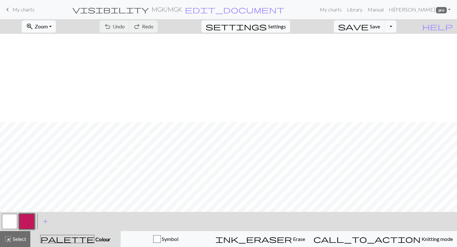
scroll to position [96, 0]
click at [41, 21] on button "zoom_in Zoom Zoom" at bounding box center [39, 26] width 34 height 12
click at [58, 40] on button "Fit all" at bounding box center [47, 40] width 50 height 10
click at [31, 222] on button "button" at bounding box center [26, 221] width 15 height 15
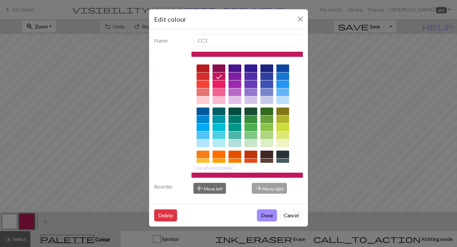
click at [219, 93] on div at bounding box center [218, 92] width 13 height 8
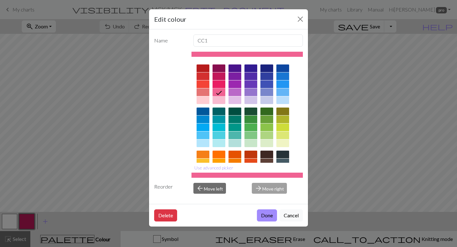
click at [220, 102] on div at bounding box center [218, 100] width 13 height 8
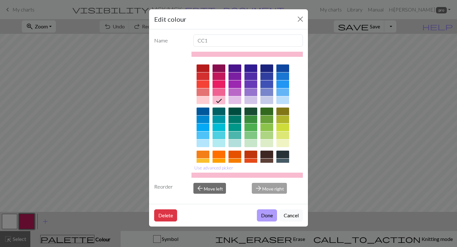
click at [265, 217] on button "Done" at bounding box center [267, 215] width 20 height 12
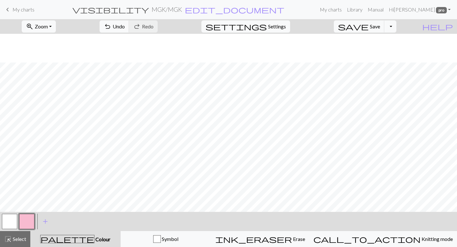
scroll to position [168, 0]
click at [125, 27] on span "Undo" at bounding box center [119, 26] width 12 height 6
click at [380, 27] on span "Save" at bounding box center [375, 26] width 10 height 6
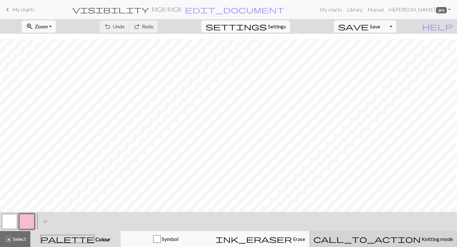
click at [420, 239] on span "Knitting mode" at bounding box center [436, 239] width 32 height 6
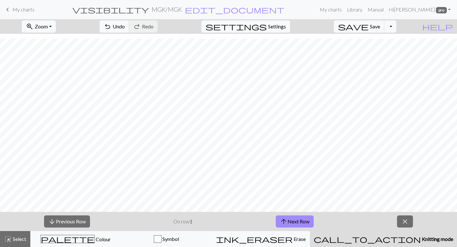
click at [421, 239] on span "Knitting mode" at bounding box center [437, 239] width 32 height 6
click at [404, 221] on span "close" at bounding box center [405, 221] width 8 height 9
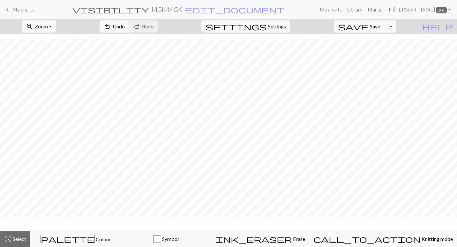
scroll to position [149, 0]
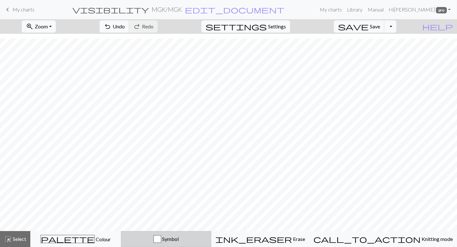
click at [197, 242] on div "Symbol" at bounding box center [166, 239] width 82 height 8
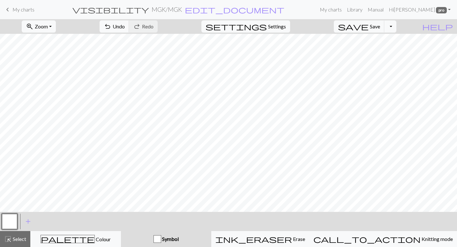
click at [197, 242] on div "Symbol" at bounding box center [166, 239] width 83 height 8
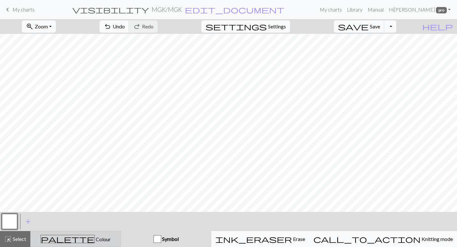
click at [117, 238] on div "palette Colour Colour" at bounding box center [75, 239] width 82 height 8
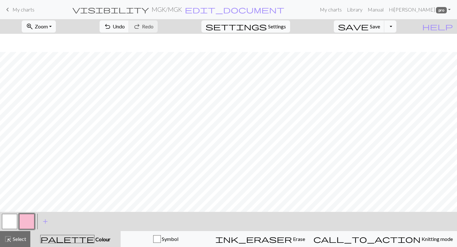
scroll to position [168, 0]
click at [380, 25] on span "Save" at bounding box center [375, 26] width 10 height 6
click at [344, 11] on div "Chart saved" at bounding box center [228, 12] width 457 height 25
click at [344, 8] on link "My charts" at bounding box center [330, 9] width 27 height 13
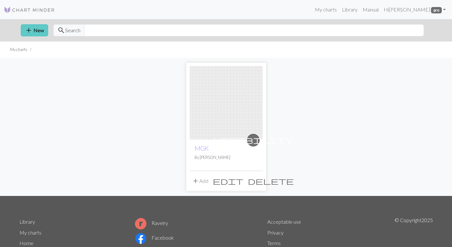
click at [33, 30] on button "add New" at bounding box center [34, 30] width 27 height 12
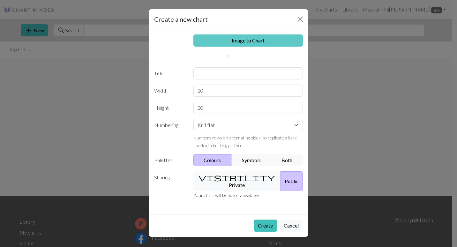
click at [255, 38] on link "Image to Chart" at bounding box center [248, 40] width 110 height 12
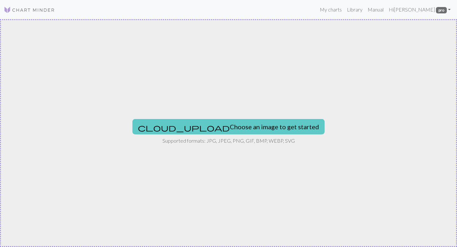
click at [235, 123] on button "cloud_upload Choose an image to get started" at bounding box center [228, 126] width 192 height 15
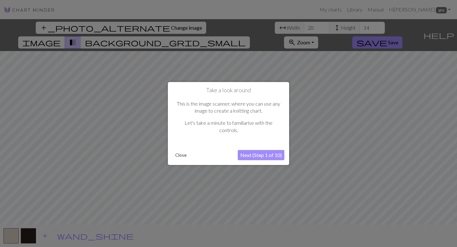
click at [259, 157] on button "Next (Step 1 of 10)" at bounding box center [261, 155] width 47 height 10
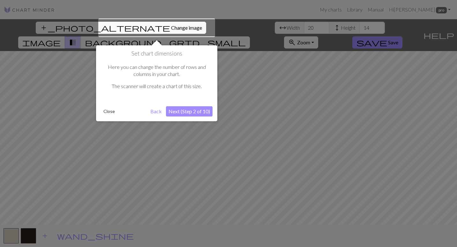
click at [203, 111] on button "Next (Step 2 of 10)" at bounding box center [189, 111] width 47 height 10
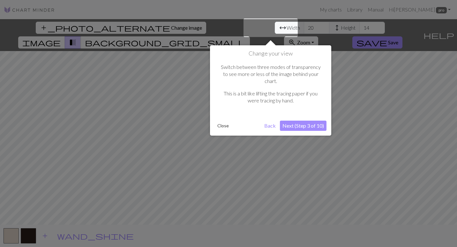
click at [288, 122] on button "Next (Step 3 of 10)" at bounding box center [303, 126] width 47 height 10
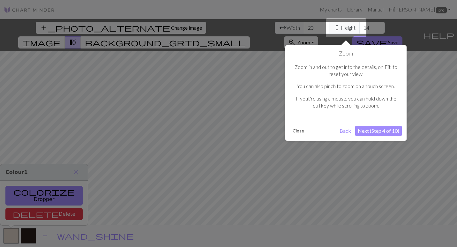
click at [376, 131] on button "Next (Step 4 of 10)" at bounding box center [378, 131] width 47 height 10
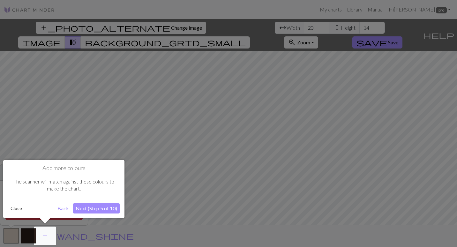
click at [51, 101] on div at bounding box center [228, 123] width 457 height 247
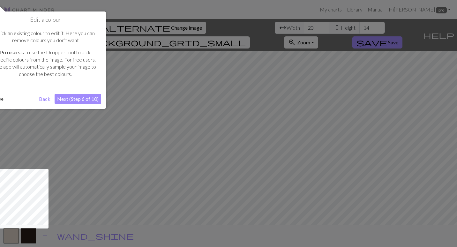
click at [85, 104] on button "Next (Step 6 of 10)" at bounding box center [78, 99] width 47 height 10
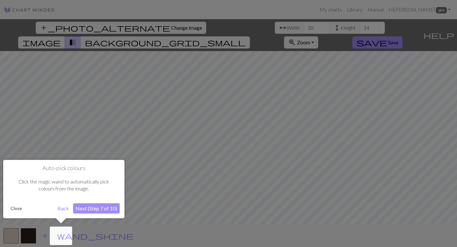
click at [406, 103] on div at bounding box center [228, 123] width 457 height 247
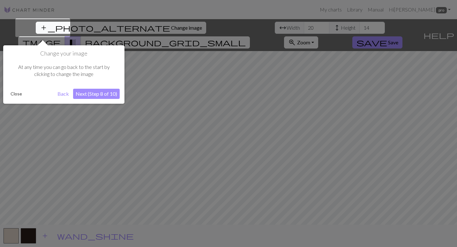
click at [0, 140] on html "This website uses cookies to ensure you get the best experience on our website.…" at bounding box center [228, 123] width 457 height 247
click at [90, 92] on button "Next (Step 8 of 10)" at bounding box center [96, 94] width 47 height 10
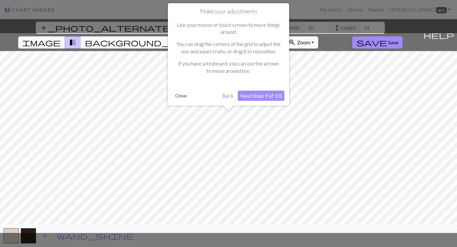
click at [266, 97] on button "Next (Step 9 of 10)" at bounding box center [261, 96] width 47 height 10
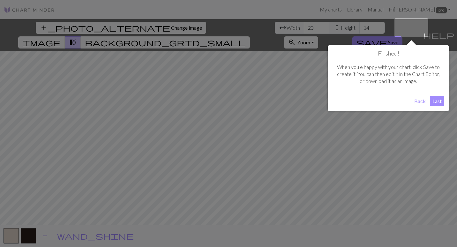
click at [436, 100] on button "Last" at bounding box center [437, 101] width 14 height 10
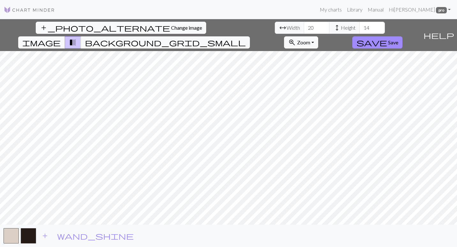
click at [61, 38] on span "image" at bounding box center [41, 42] width 38 height 9
click at [77, 38] on span "transition_fade" at bounding box center [73, 42] width 8 height 9
click at [246, 38] on span "background_grid_small" at bounding box center [165, 42] width 161 height 9
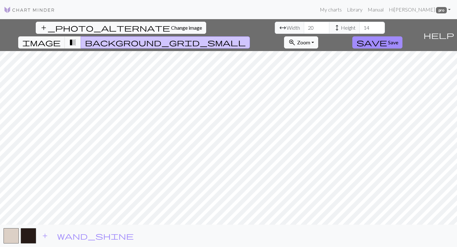
click at [81, 36] on button "transition_fade" at bounding box center [73, 42] width 16 height 12
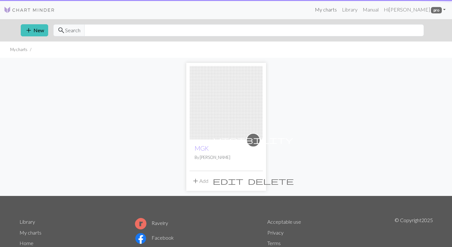
click at [339, 10] on link "My charts" at bounding box center [325, 9] width 27 height 13
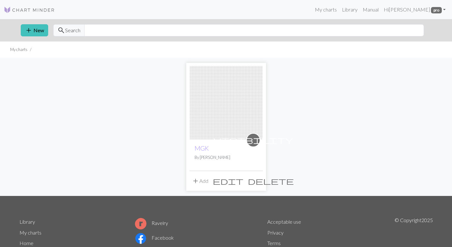
click at [221, 103] on img at bounding box center [225, 102] width 73 height 73
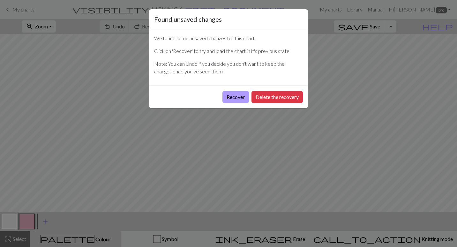
click at [240, 98] on button "Recover" at bounding box center [235, 97] width 26 height 12
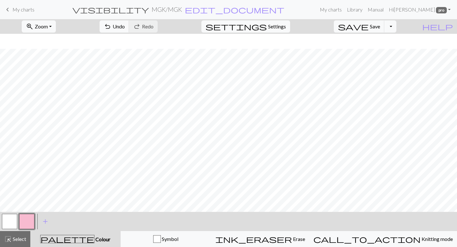
scroll to position [493, 0]
click at [41, 220] on button "add Add a colour" at bounding box center [45, 221] width 16 height 16
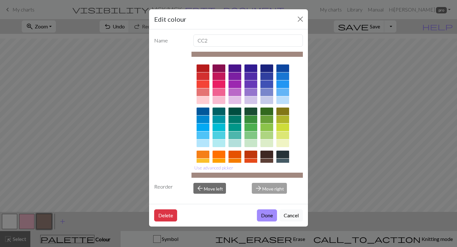
scroll to position [78, 0]
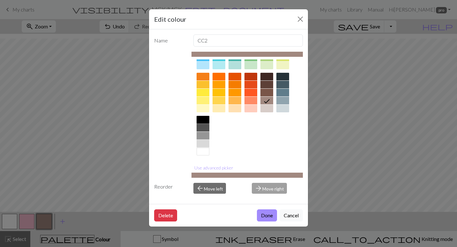
click at [203, 119] on div at bounding box center [202, 120] width 13 height 8
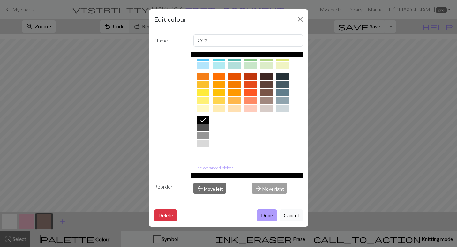
click at [268, 216] on button "Done" at bounding box center [267, 215] width 20 height 12
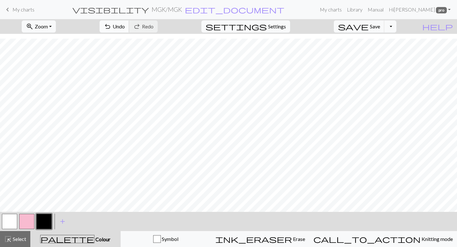
click at [129, 22] on button "undo Undo Undo" at bounding box center [115, 26] width 30 height 12
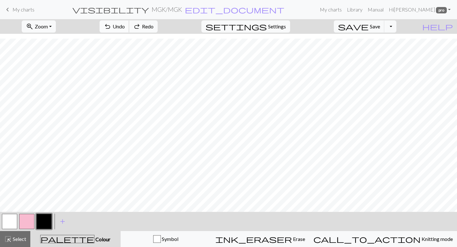
click at [129, 22] on button "undo Undo Undo" at bounding box center [115, 26] width 30 height 12
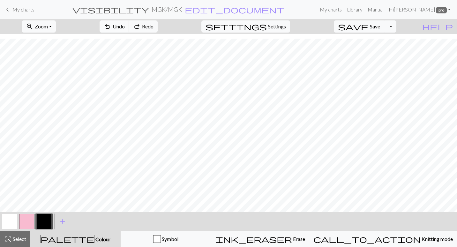
click at [129, 22] on button "undo Undo Undo" at bounding box center [115, 26] width 30 height 12
click at [50, 218] on button "button" at bounding box center [43, 221] width 15 height 15
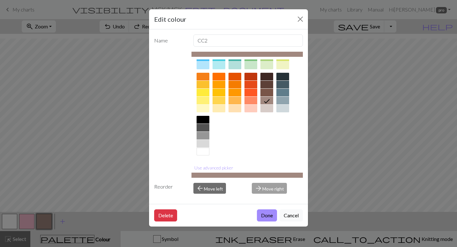
click at [200, 117] on div at bounding box center [202, 120] width 13 height 8
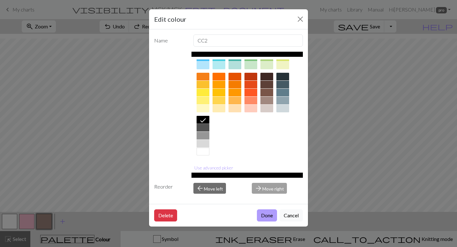
click at [267, 212] on button "Done" at bounding box center [267, 215] width 20 height 12
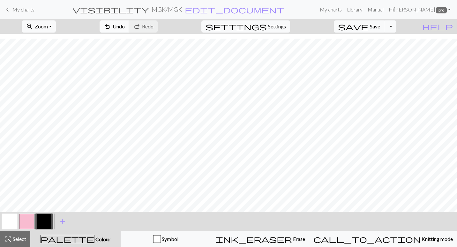
click at [129, 27] on button "undo Undo Undo" at bounding box center [115, 26] width 30 height 12
click at [111, 26] on span "undo" at bounding box center [108, 26] width 8 height 9
click at [125, 26] on span "Undo" at bounding box center [119, 26] width 12 height 6
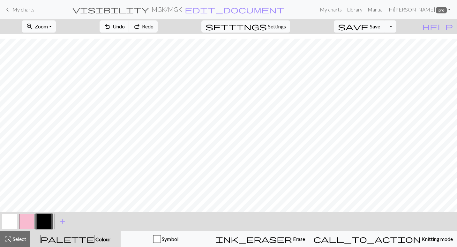
click at [125, 26] on span "Undo" at bounding box center [119, 26] width 12 height 6
drag, startPoint x: 14, startPoint y: 218, endPoint x: 27, endPoint y: 210, distance: 15.7
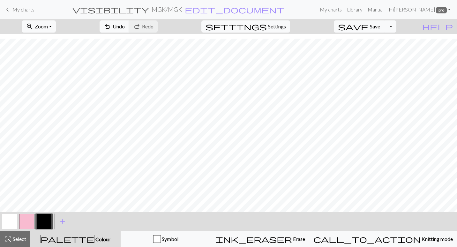
click at [14, 218] on button "button" at bounding box center [9, 221] width 15 height 15
click at [42, 220] on button "button" at bounding box center [43, 221] width 15 height 15
click at [13, 215] on button "button" at bounding box center [9, 221] width 15 height 15
drag, startPoint x: 45, startPoint y: 219, endPoint x: 51, endPoint y: 215, distance: 6.6
click at [46, 219] on button "button" at bounding box center [43, 221] width 15 height 15
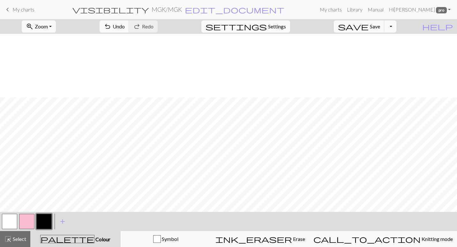
scroll to position [493, 0]
click at [125, 28] on span "Undo" at bounding box center [119, 26] width 12 height 6
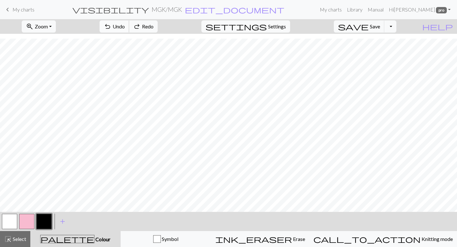
click at [125, 28] on span "Undo" at bounding box center [119, 26] width 12 height 6
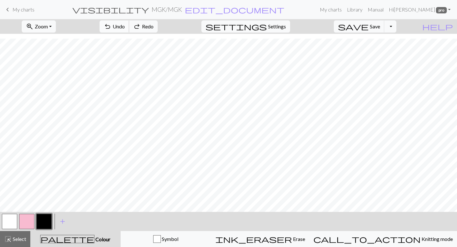
click at [125, 28] on span "Undo" at bounding box center [119, 26] width 12 height 6
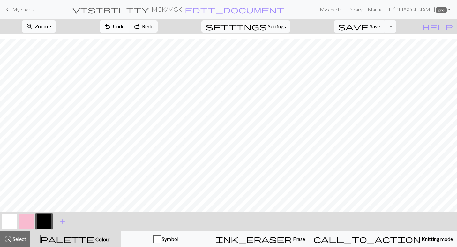
click at [125, 28] on span "Undo" at bounding box center [119, 26] width 12 height 6
click at [14, 216] on button "button" at bounding box center [9, 221] width 15 height 15
click at [41, 223] on button "button" at bounding box center [43, 221] width 15 height 15
click at [125, 28] on span "Undo" at bounding box center [119, 26] width 12 height 6
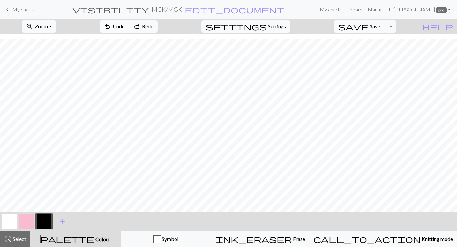
click at [125, 28] on span "Undo" at bounding box center [119, 26] width 12 height 6
drag, startPoint x: 3, startPoint y: 220, endPoint x: 8, endPoint y: 219, distance: 5.3
click at [4, 220] on button "button" at bounding box center [9, 221] width 15 height 15
click at [45, 222] on button "button" at bounding box center [43, 221] width 15 height 15
click at [15, 219] on button "button" at bounding box center [9, 221] width 15 height 15
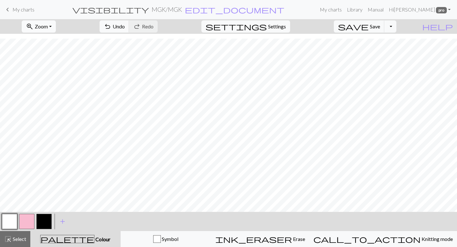
click at [56, 25] on button "zoom_in Zoom Zoom" at bounding box center [39, 26] width 34 height 12
click at [58, 41] on button "Fit all" at bounding box center [47, 40] width 50 height 10
click at [12, 11] on link "keyboard_arrow_left My charts" at bounding box center [19, 9] width 31 height 11
click at [380, 26] on span "Save" at bounding box center [375, 26] width 10 height 6
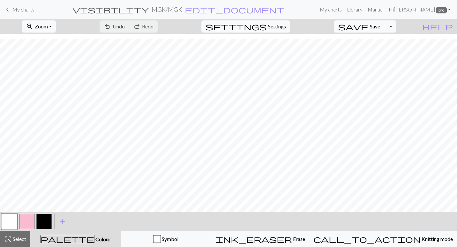
click at [50, 221] on button "button" at bounding box center [43, 221] width 15 height 15
click at [125, 24] on span "Undo" at bounding box center [119, 26] width 12 height 6
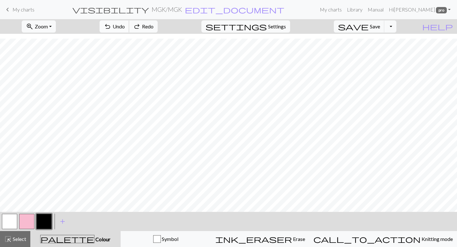
click at [125, 24] on span "Undo" at bounding box center [119, 26] width 12 height 6
drag, startPoint x: 12, startPoint y: 220, endPoint x: 115, endPoint y: 209, distance: 103.6
click at [12, 219] on button "button" at bounding box center [9, 221] width 15 height 15
drag, startPoint x: 38, startPoint y: 217, endPoint x: 50, endPoint y: 216, distance: 12.5
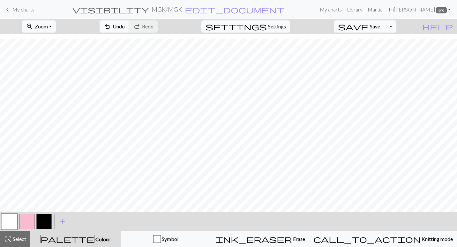
click at [38, 217] on button "button" at bounding box center [43, 221] width 15 height 15
click at [11, 216] on button "button" at bounding box center [9, 221] width 15 height 15
drag, startPoint x: 43, startPoint y: 218, endPoint x: 80, endPoint y: 212, distance: 37.4
click at [43, 217] on button "button" at bounding box center [43, 221] width 15 height 15
drag, startPoint x: 5, startPoint y: 219, endPoint x: 15, endPoint y: 216, distance: 10.3
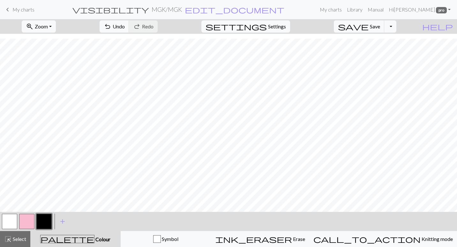
click at [5, 219] on button "button" at bounding box center [9, 221] width 15 height 15
click at [41, 217] on button "button" at bounding box center [43, 221] width 15 height 15
click at [8, 225] on button "button" at bounding box center [9, 221] width 15 height 15
click at [46, 219] on button "button" at bounding box center [43, 221] width 15 height 15
click at [14, 218] on button "button" at bounding box center [9, 221] width 15 height 15
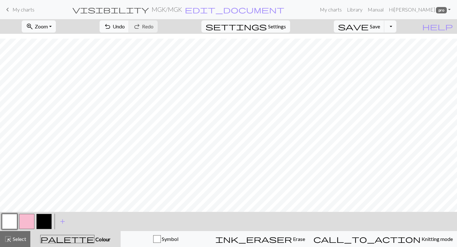
click at [46, 219] on button "button" at bounding box center [43, 221] width 15 height 15
click at [10, 215] on button "button" at bounding box center [9, 221] width 15 height 15
click at [37, 224] on button "button" at bounding box center [43, 221] width 15 height 15
drag, startPoint x: 3, startPoint y: 222, endPoint x: 22, endPoint y: 214, distance: 20.3
click at [4, 222] on button "button" at bounding box center [9, 221] width 15 height 15
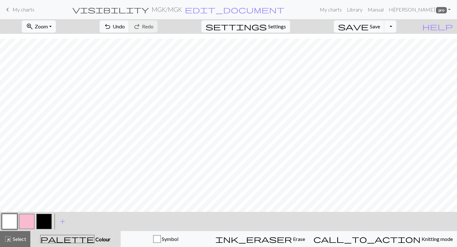
click at [42, 217] on button "button" at bounding box center [43, 221] width 15 height 15
click at [22, 222] on button "button" at bounding box center [26, 221] width 15 height 15
drag, startPoint x: 47, startPoint y: 223, endPoint x: 122, endPoint y: 207, distance: 76.9
click at [47, 223] on button "button" at bounding box center [43, 221] width 15 height 15
drag, startPoint x: 32, startPoint y: 219, endPoint x: 128, endPoint y: 211, distance: 96.1
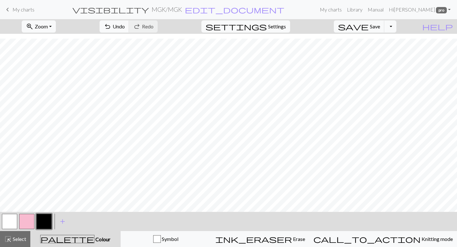
click at [33, 218] on button "button" at bounding box center [26, 221] width 15 height 15
click at [378, 21] on button "save Save Save" at bounding box center [359, 26] width 51 height 12
click at [380, 24] on span "Save" at bounding box center [375, 26] width 10 height 6
